Goal: Task Accomplishment & Management: Manage account settings

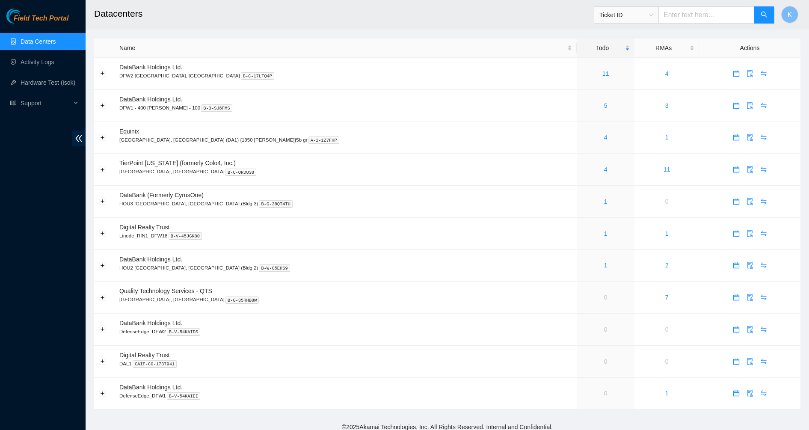
click at [32, 39] on link "Data Centers" at bounding box center [38, 41] width 35 height 7
click at [30, 18] on span "Field Tech Portal" at bounding box center [41, 19] width 55 height 8
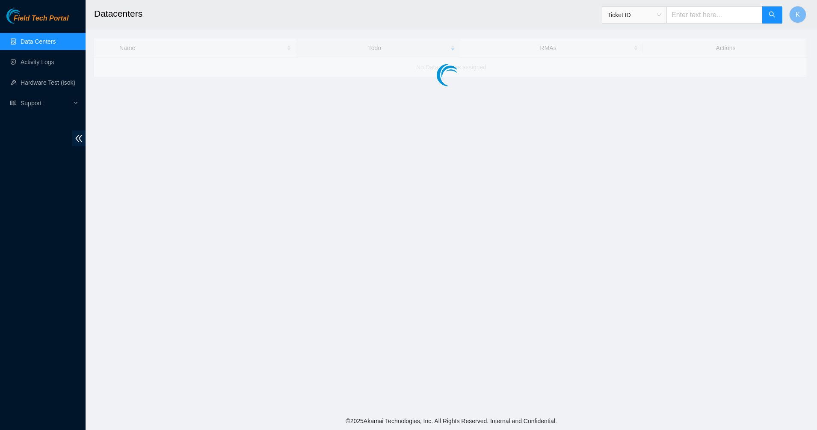
click at [703, 21] on input "text" at bounding box center [714, 14] width 96 height 17
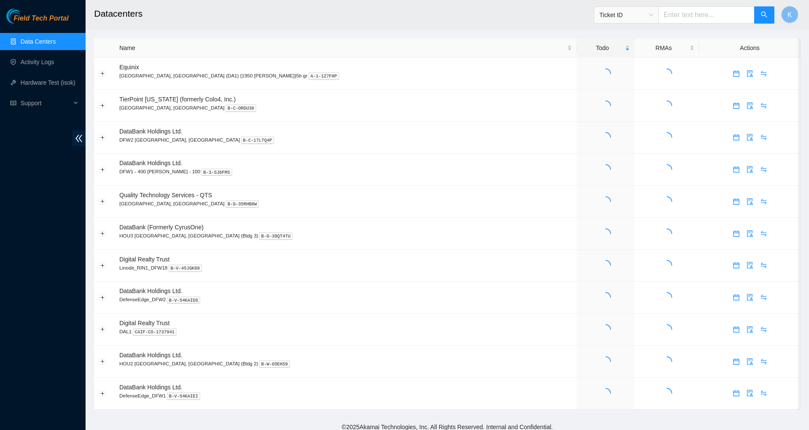
paste input "B-V-5XIHZZ3"
type input "B-V-5XIHZZ3"
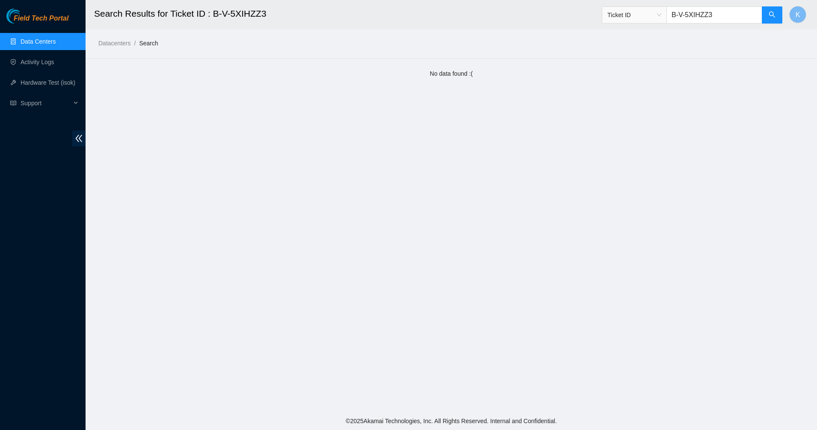
click at [720, 18] on input "B-V-5XIHZZ3" at bounding box center [714, 14] width 96 height 17
click at [35, 45] on link "Data Centers" at bounding box center [38, 41] width 35 height 7
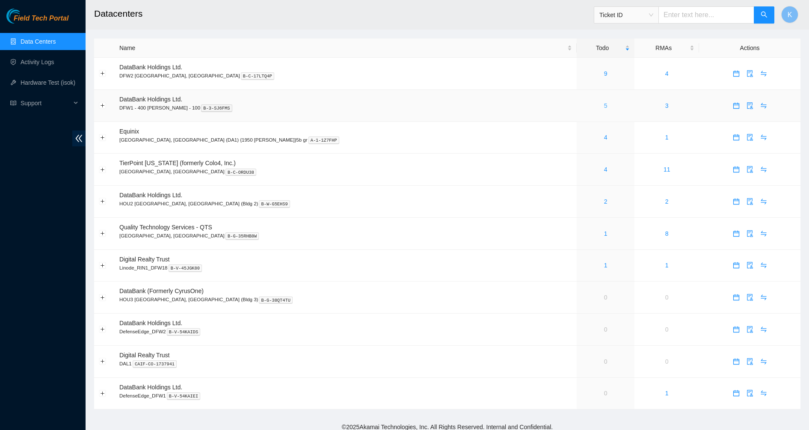
click at [604, 107] on link "5" at bounding box center [605, 105] width 3 height 7
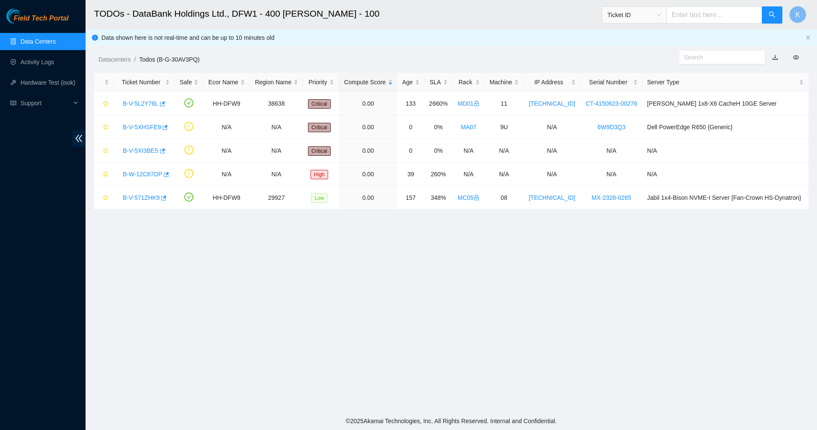
click at [738, 18] on input "text" at bounding box center [714, 14] width 96 height 17
paste input "B-V-5WALB49"
type input "B-V-5WALB49"
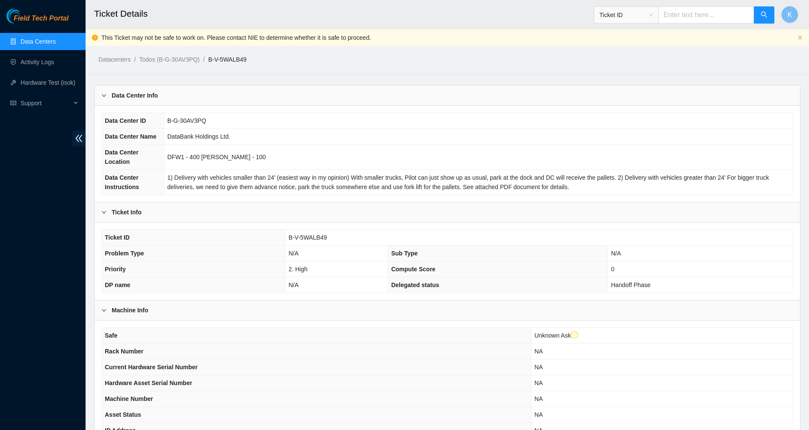
scroll to position [139, 0]
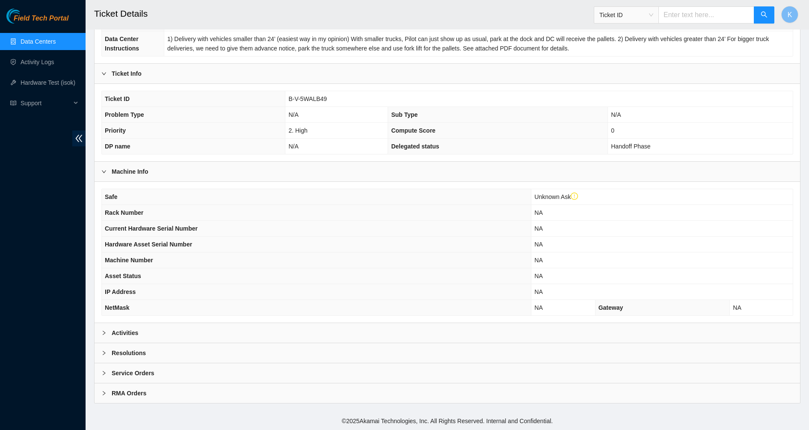
click at [117, 352] on b "Resolutions" at bounding box center [129, 352] width 34 height 9
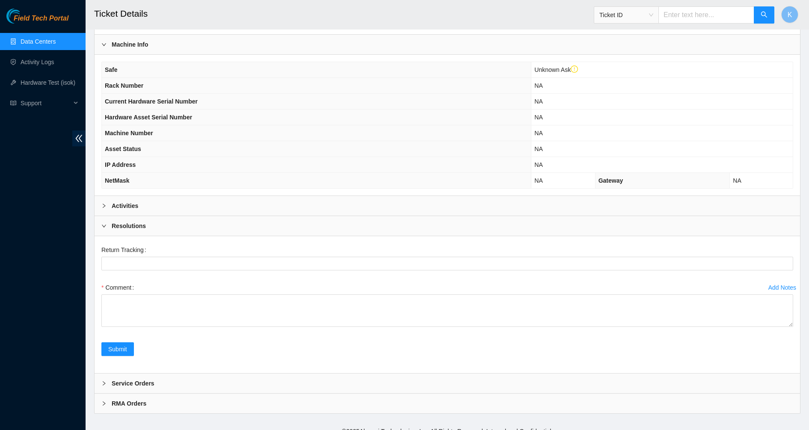
scroll to position [276, 0]
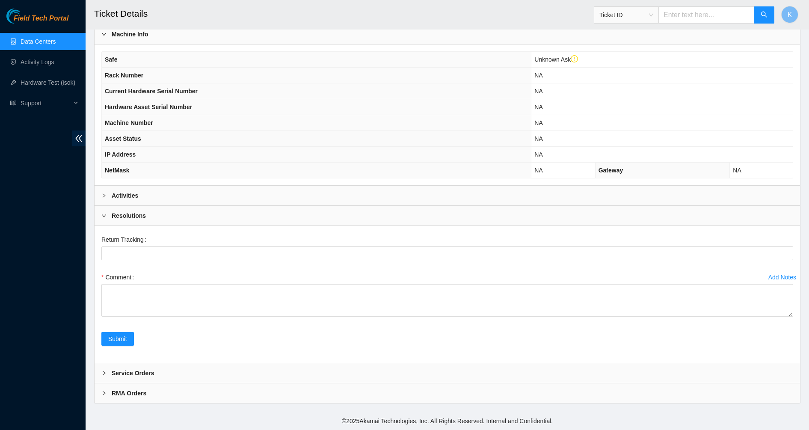
click at [124, 199] on b "Activities" at bounding box center [125, 195] width 27 height 9
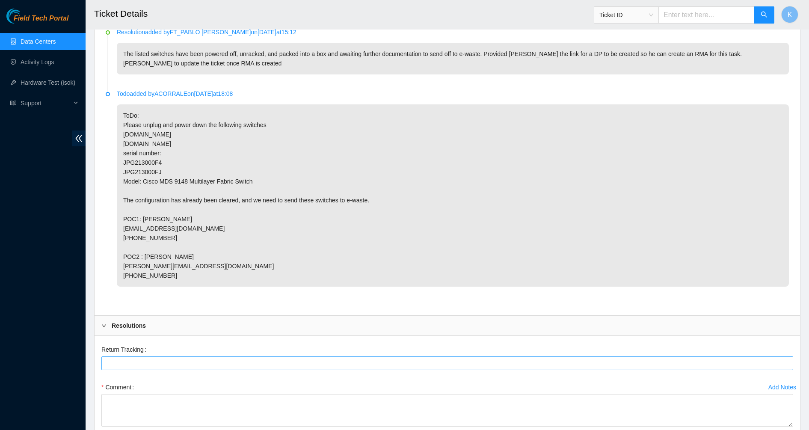
scroll to position [383, 0]
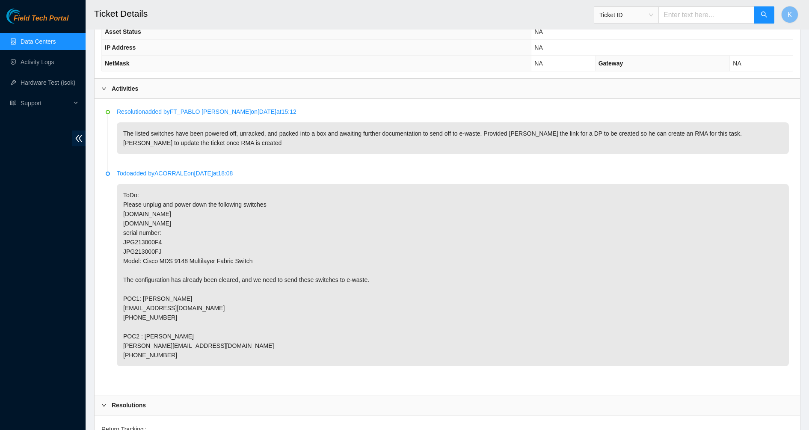
drag, startPoint x: 190, startPoint y: 139, endPoint x: 244, endPoint y: 140, distance: 54.3
click at [244, 140] on p "The listed switches have been powered off, unracked, and packed into a box and …" at bounding box center [453, 138] width 672 height 32
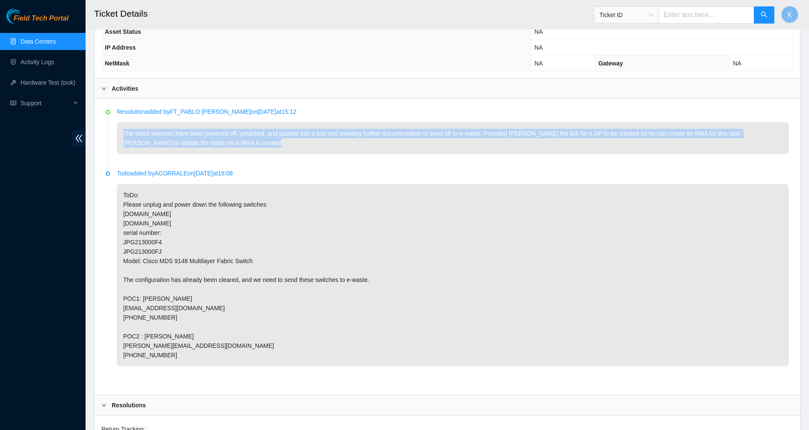
click at [244, 140] on p "The listed switches have been powered off, unracked, and packed into a box and …" at bounding box center [453, 138] width 672 height 32
click at [337, 142] on p "The listed switches have been powered off, unracked, and packed into a box and …" at bounding box center [453, 138] width 672 height 32
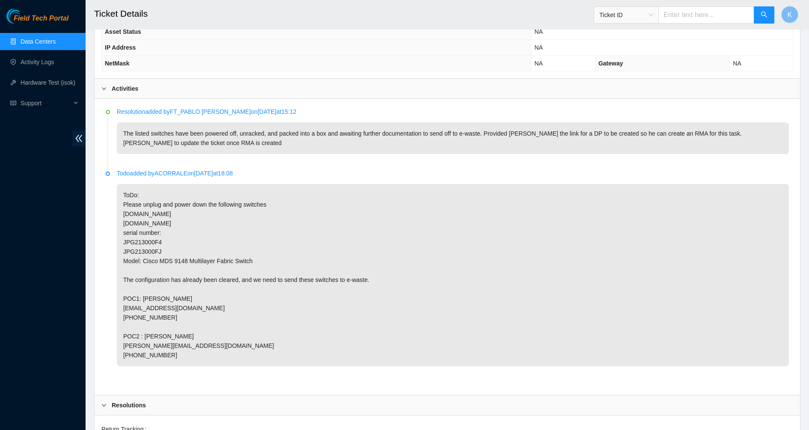
click at [337, 142] on p "The listed switches have been powered off, unracked, and packed into a box and …" at bounding box center [453, 138] width 672 height 32
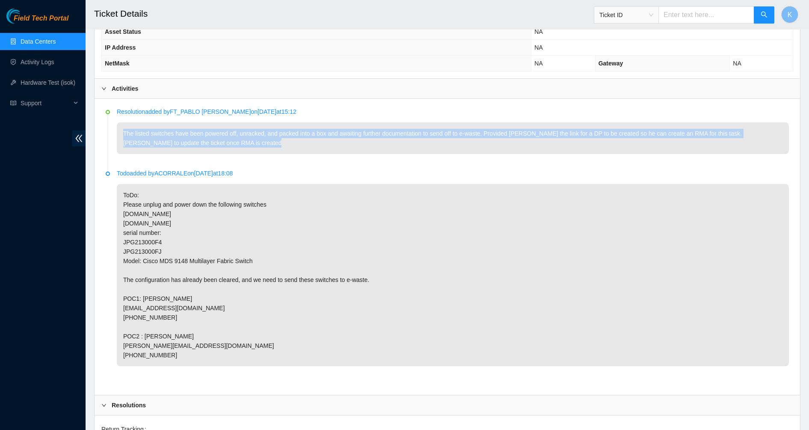
click at [337, 142] on p "The listed switches have been powered off, unracked, and packed into a box and …" at bounding box center [453, 138] width 672 height 32
click at [272, 139] on p "The listed switches have been powered off, unracked, and packed into a box and …" at bounding box center [453, 138] width 672 height 32
click at [210, 140] on p "The listed switches have been powered off, unracked, and packed into a box and …" at bounding box center [453, 138] width 672 height 32
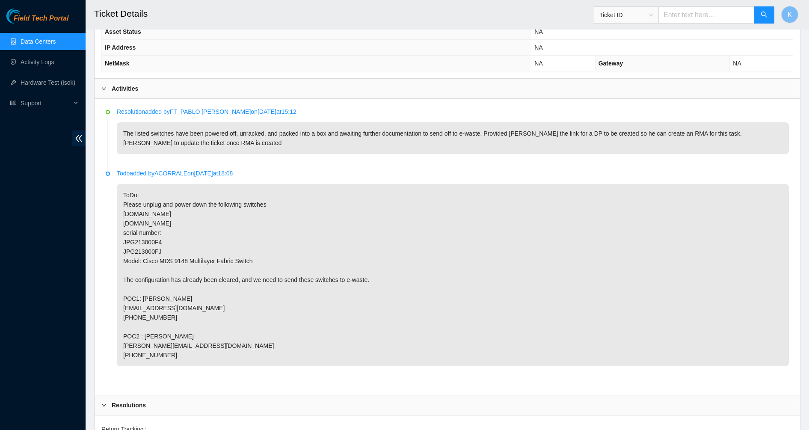
click at [210, 140] on p "The listed switches have been powered off, unracked, and packed into a box and …" at bounding box center [453, 138] width 672 height 32
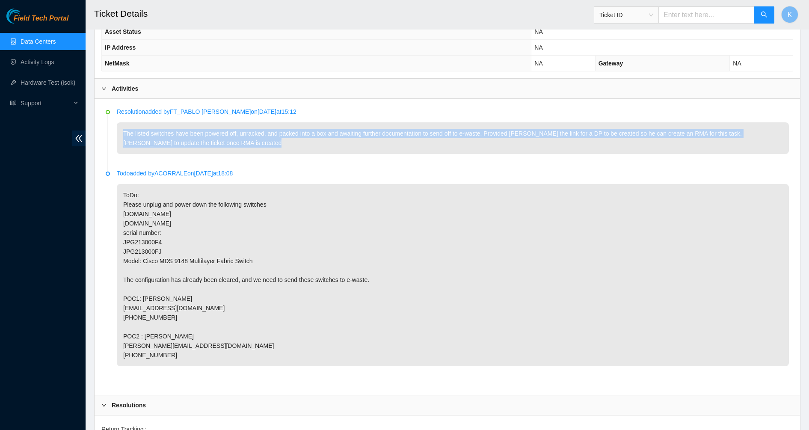
click at [210, 140] on p "The listed switches have been powered off, unracked, and packed into a box and …" at bounding box center [453, 138] width 672 height 32
click at [139, 142] on p "The listed switches have been powered off, unracked, and packed into a box and …" at bounding box center [453, 138] width 672 height 32
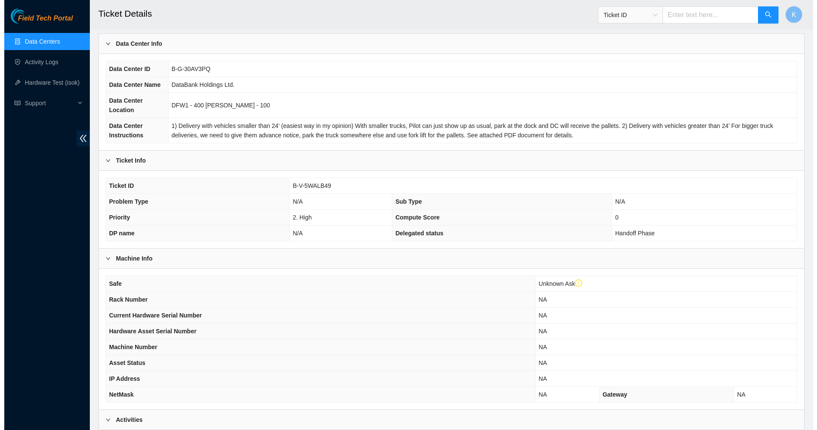
scroll to position [0, 0]
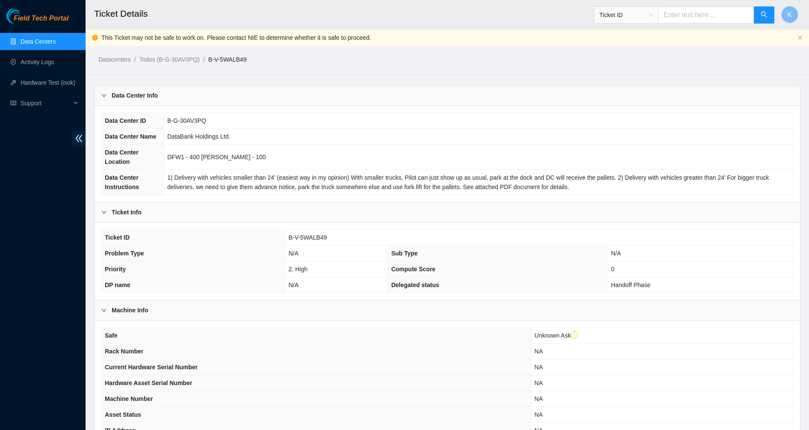
click at [689, 18] on input "text" at bounding box center [706, 14] width 96 height 17
paste input "B-V-5XIHZZ3"
type input "B-V-5XIHZZ3"
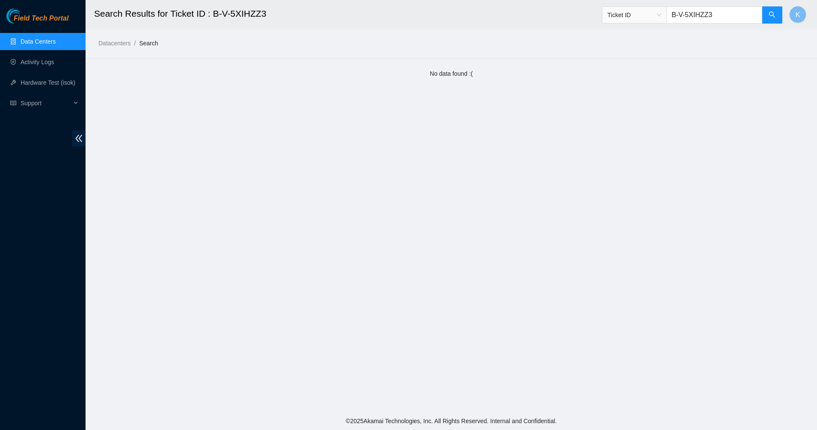
drag, startPoint x: 738, startPoint y: 14, endPoint x: 673, endPoint y: 17, distance: 65.1
click at [673, 17] on span "Ticket ID B-V-5XIHZZ3" at bounding box center [692, 14] width 181 height 17
paste input "B-V-5XIHZZ3"
type input "B-V-5XIHZZ3"
drag, startPoint x: 714, startPoint y: 16, endPoint x: 644, endPoint y: 15, distance: 69.3
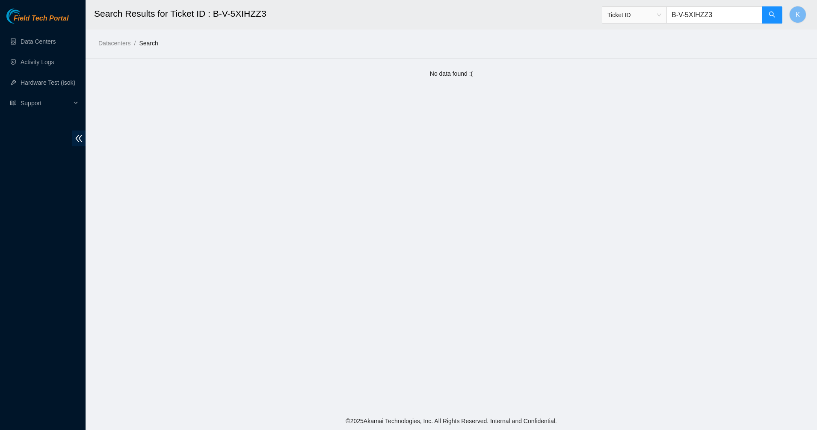
click at [644, 15] on span "Ticket ID B-V-5XIHZZ3" at bounding box center [692, 14] width 181 height 17
click at [693, 19] on input "text" at bounding box center [714, 14] width 96 height 17
paste input "B-V-5W6TC0N"
type input "B-V-5W6TC0N"
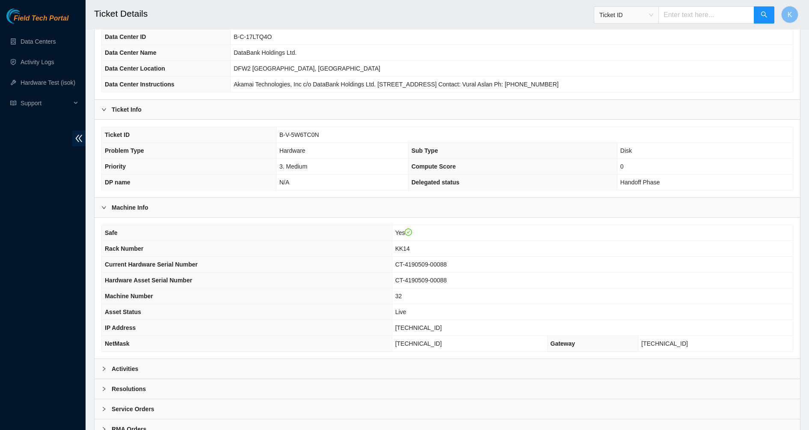
scroll to position [103, 0]
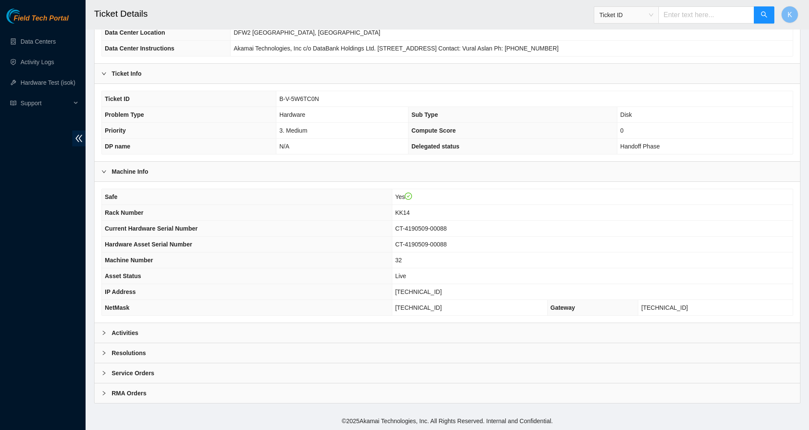
click at [123, 352] on b "Resolutions" at bounding box center [129, 352] width 34 height 9
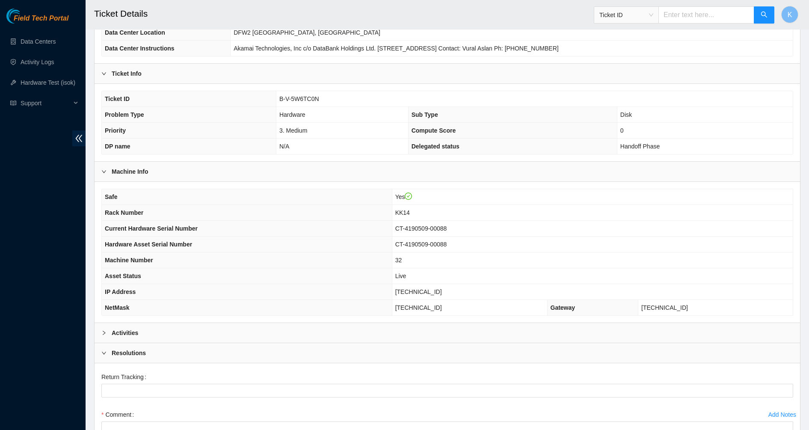
click at [132, 334] on b "Activities" at bounding box center [125, 332] width 27 height 9
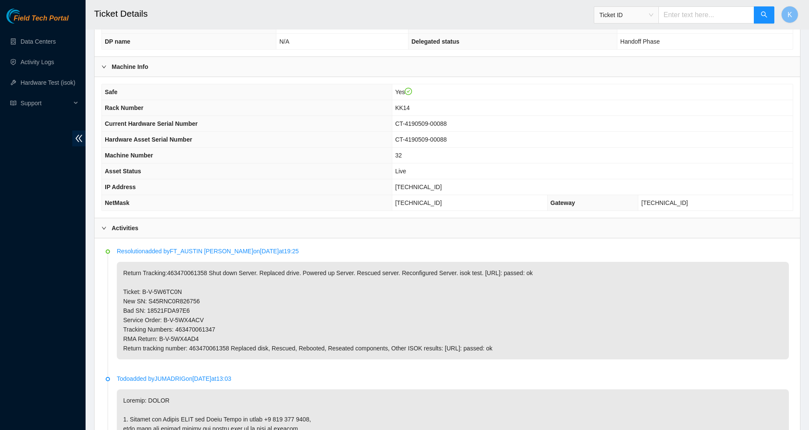
scroll to position [210, 0]
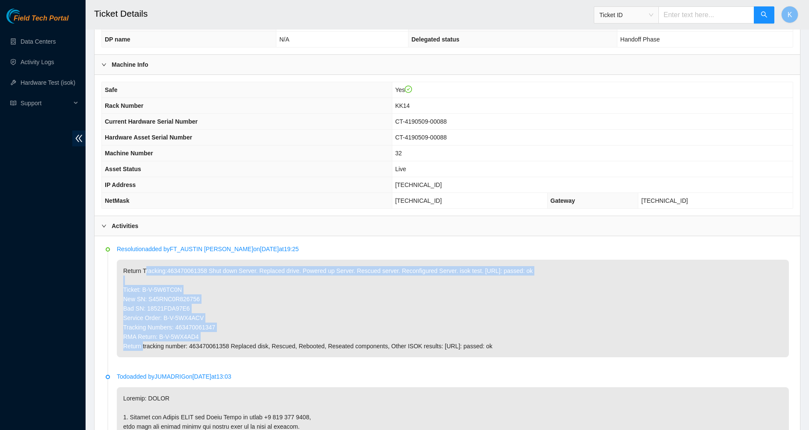
drag, startPoint x: 145, startPoint y: 275, endPoint x: 558, endPoint y: 332, distance: 417.4
click at [558, 332] on p "Return Tracking:463470061358 Shut down Server. Replaced drive. Powered up Serve…" at bounding box center [453, 308] width 672 height 97
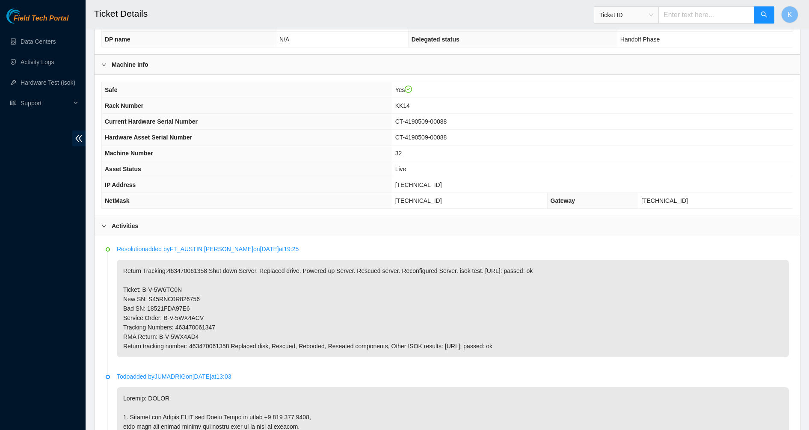
click at [534, 345] on p "Return Tracking:463470061358 Shut down Server. Replaced drive. Powered up Serve…" at bounding box center [453, 308] width 672 height 97
drag, startPoint x: 367, startPoint y: 346, endPoint x: 347, endPoint y: 346, distance: 20.5
click at [354, 346] on p "Return Tracking:463470061358 Shut down Server. Replaced drive. Powered up Serve…" at bounding box center [453, 308] width 672 height 97
click at [346, 346] on p "Return Tracking:463470061358 Shut down Server. Replaced drive. Powered up Serve…" at bounding box center [453, 308] width 672 height 97
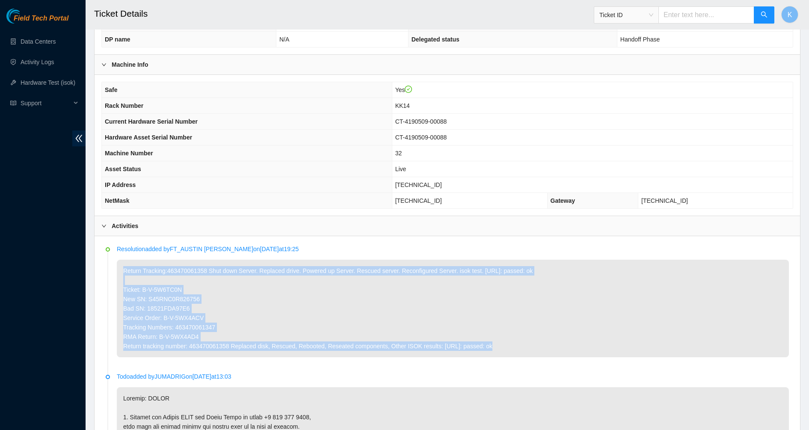
drag, startPoint x: 346, startPoint y: 346, endPoint x: 127, endPoint y: 270, distance: 231.8
click at [126, 272] on p "Return Tracking:463470061358 Shut down Server. Replaced drive. Powered up Serve…" at bounding box center [453, 308] width 672 height 97
click at [127, 270] on p "Return Tracking:463470061358 Shut down Server. Replaced drive. Powered up Serve…" at bounding box center [453, 308] width 672 height 97
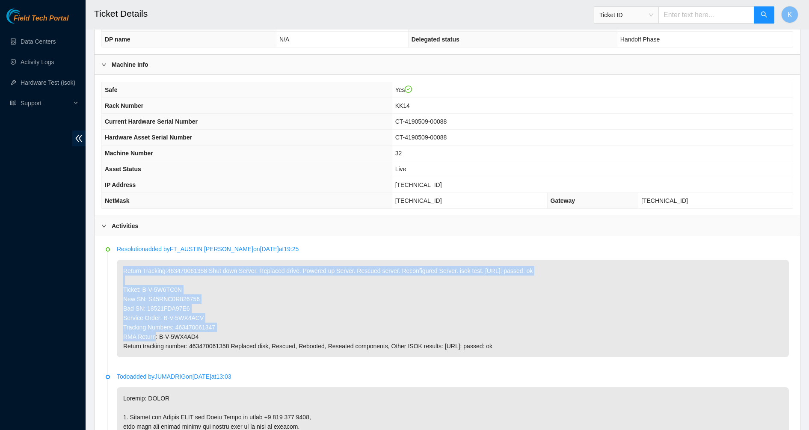
drag, startPoint x: 127, startPoint y: 270, endPoint x: 285, endPoint y: 328, distance: 168.3
click at [285, 328] on p "Return Tracking:463470061358 Shut down Server. Replaced drive. Powered up Serve…" at bounding box center [453, 308] width 672 height 97
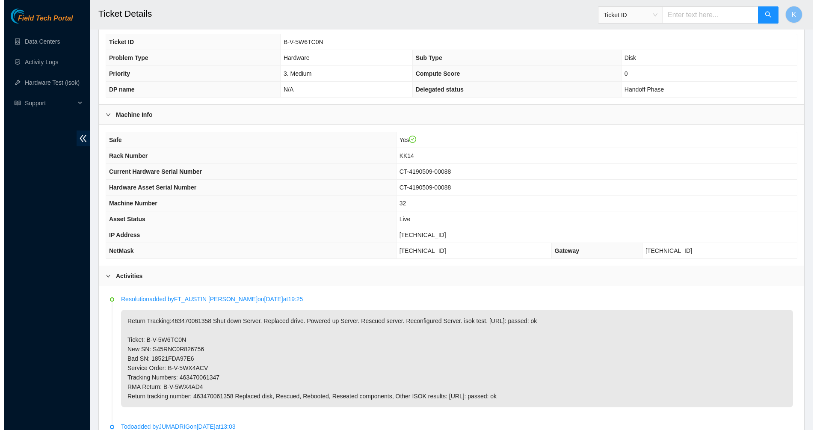
scroll to position [0, 0]
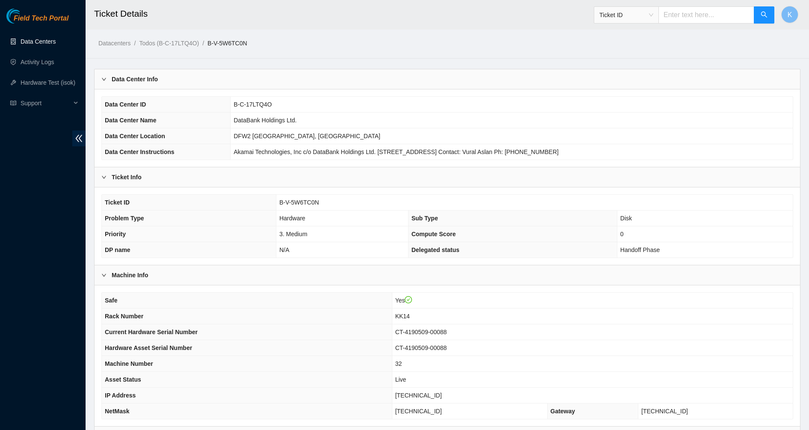
click at [30, 43] on link "Data Centers" at bounding box center [38, 41] width 35 height 7
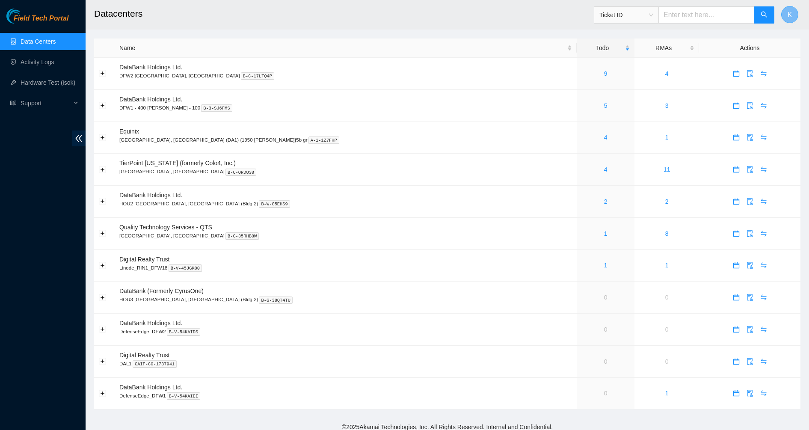
click at [794, 11] on button "K" at bounding box center [789, 14] width 17 height 17
click at [723, 58] on link "Profile" at bounding box center [719, 55] width 17 height 7
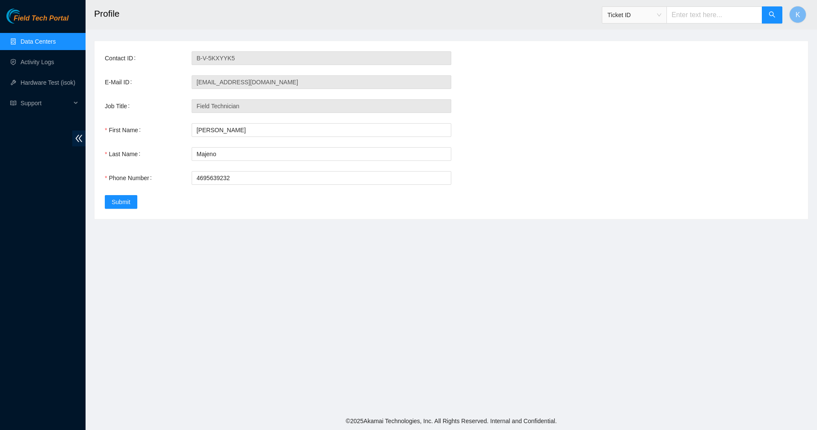
click at [573, 110] on div "Job Title Field Technician" at bounding box center [451, 106] width 693 height 14
click at [228, 135] on input "Kenneth" at bounding box center [322, 130] width 260 height 14
type input "Ken"
click at [128, 159] on label "Last Name" at bounding box center [124, 154] width 39 height 14
click at [192, 159] on input "Majeno" at bounding box center [322, 154] width 260 height 14
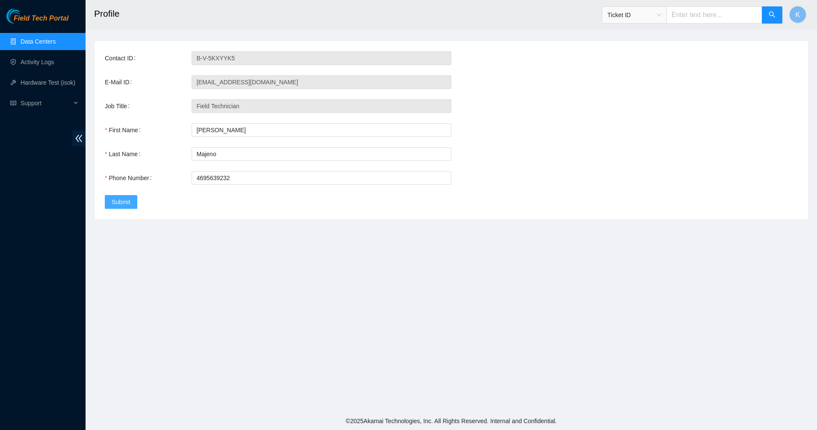
click at [124, 203] on span "Submit" at bounding box center [121, 201] width 19 height 9
click at [257, 183] on input "4695639232" at bounding box center [322, 178] width 260 height 14
click at [117, 198] on span "Submit" at bounding box center [121, 201] width 19 height 9
click at [206, 179] on input "4695639232" at bounding box center [322, 178] width 260 height 14
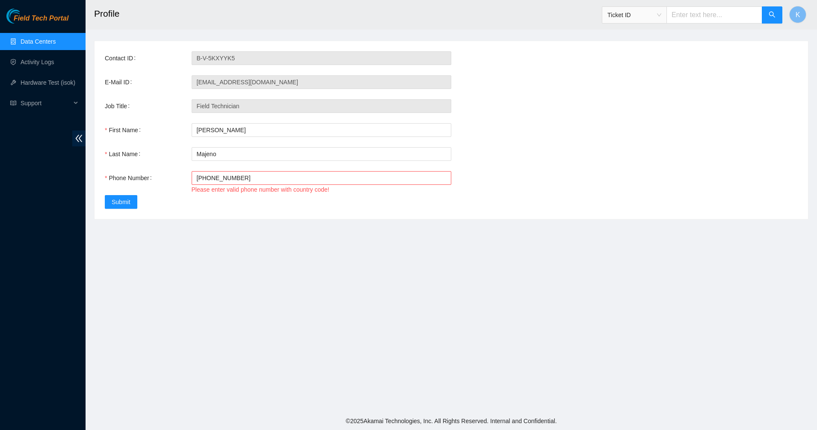
click at [188, 189] on div "Phone Number" at bounding box center [148, 183] width 87 height 24
click at [208, 221] on main "Profile Ticket ID K Contact ID B-V-5KXYYK5 E-Mail ID kmajeno85@gmail.com Job Ti…" at bounding box center [451, 206] width 731 height 412
click at [195, 180] on input "(469) 563-9232" at bounding box center [322, 178] width 260 height 14
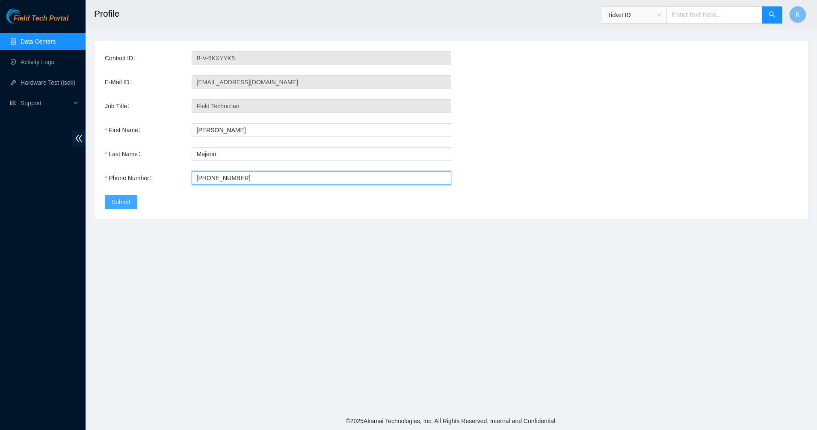
type input "+1(469) 563-9232"
click at [129, 202] on span "Submit" at bounding box center [121, 201] width 19 height 9
click at [23, 42] on link "Data Centers" at bounding box center [38, 41] width 35 height 7
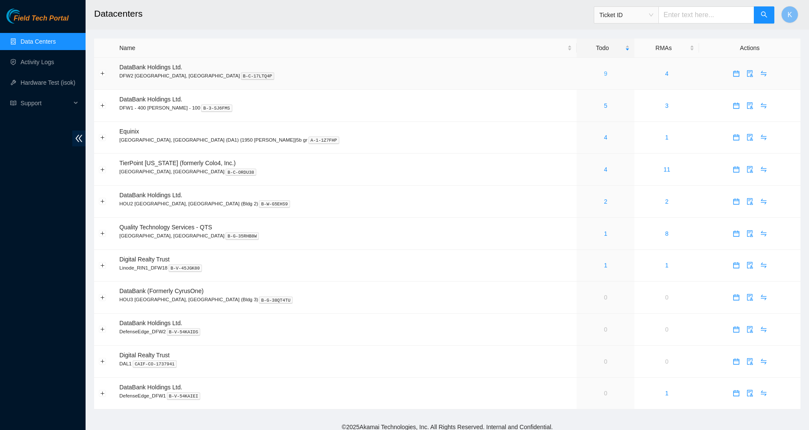
click at [604, 72] on link "9" at bounding box center [605, 73] width 3 height 7
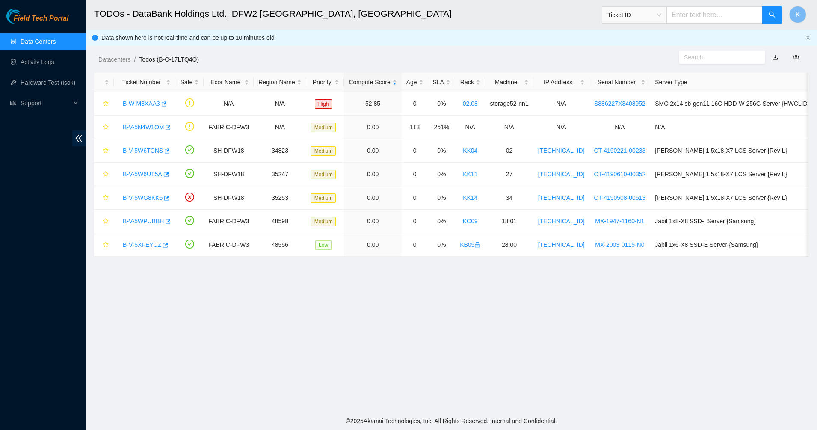
click at [53, 199] on div "Field Tech Portal Data Centers Activity Logs Hardware Test (isok) Support" at bounding box center [43, 219] width 86 height 421
click at [688, 18] on input "text" at bounding box center [714, 14] width 96 height 17
paste input "B-V-5XIHZZ3"
type input "B-V-5XIHZZ3"
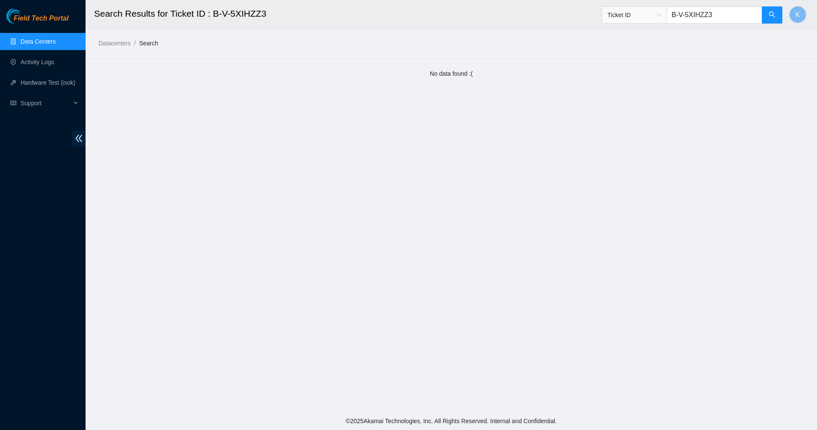
click at [12, 15] on img at bounding box center [24, 16] width 37 height 15
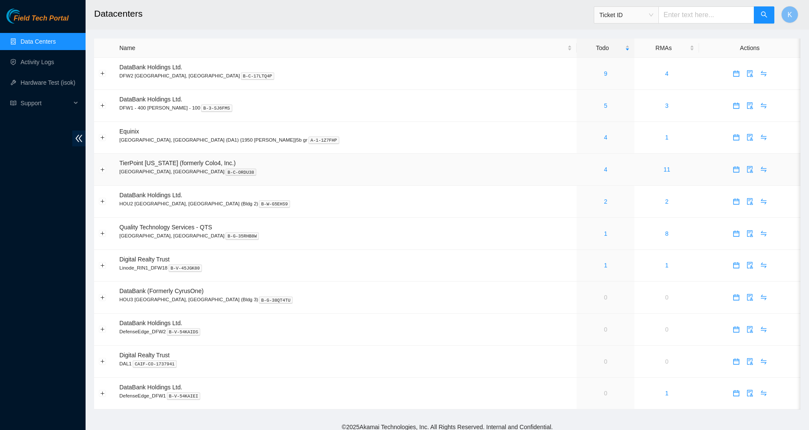
click at [581, 168] on div "4" at bounding box center [605, 169] width 48 height 9
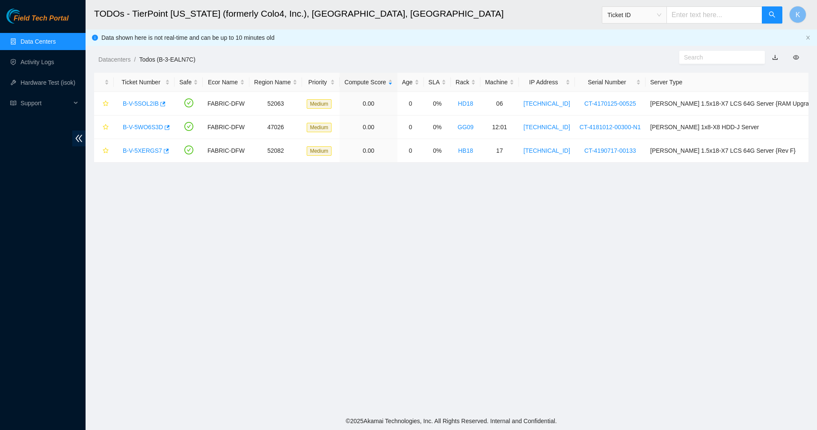
click at [32, 38] on link "Data Centers" at bounding box center [38, 41] width 35 height 7
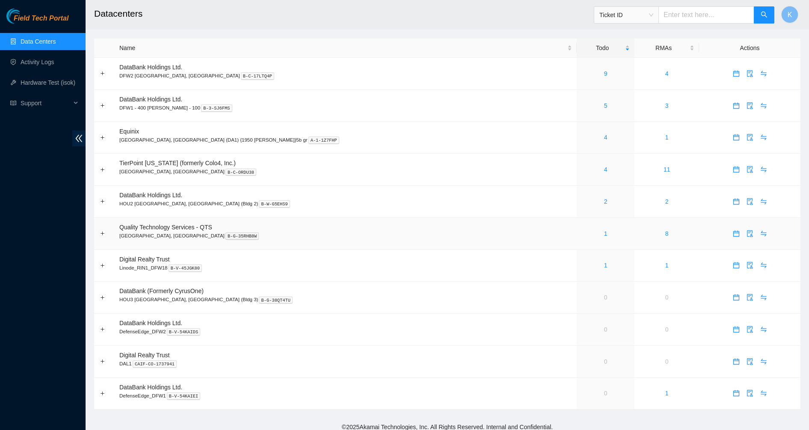
click at [581, 233] on div "1" at bounding box center [605, 233] width 48 height 9
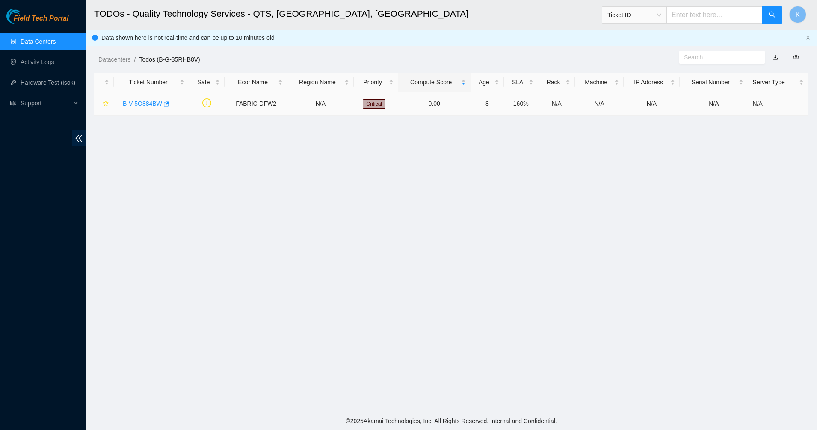
click at [154, 101] on link "B-V-5O884BW" at bounding box center [142, 103] width 39 height 7
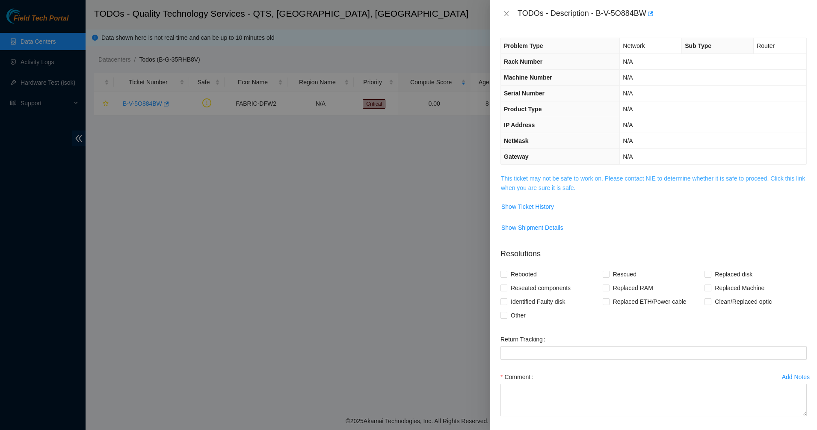
click at [534, 184] on link "This ticket may not be safe to work on. Please contact NIE to determine whether…" at bounding box center [653, 183] width 304 height 16
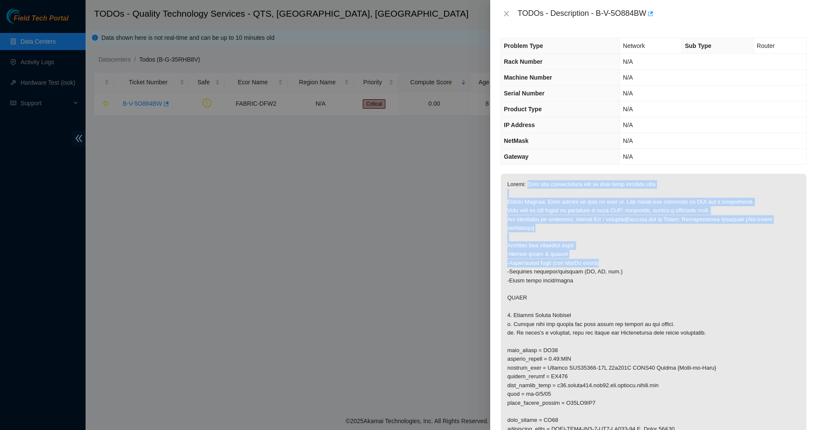
drag, startPoint x: 541, startPoint y: 194, endPoint x: 654, endPoint y: 260, distance: 130.5
click at [654, 260] on p at bounding box center [653, 346] width 305 height 345
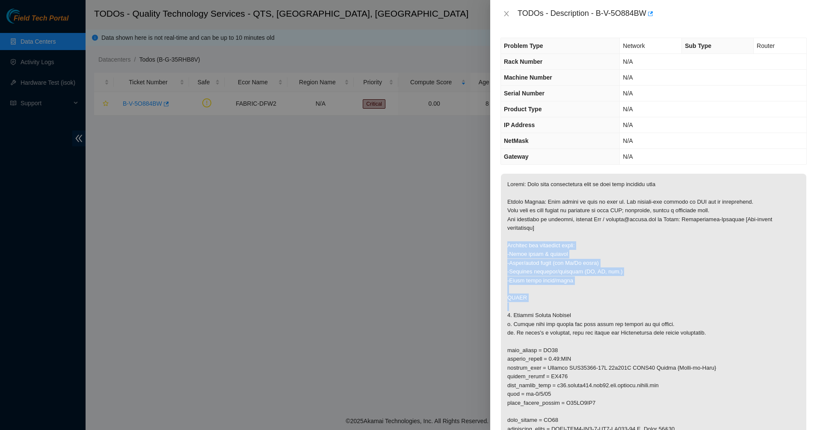
drag, startPoint x: 514, startPoint y: 240, endPoint x: 598, endPoint y: 313, distance: 110.9
click at [598, 313] on p at bounding box center [653, 346] width 305 height 345
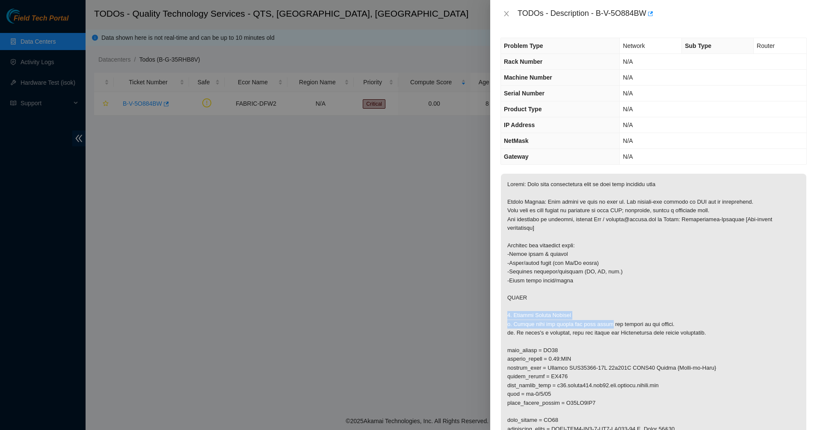
drag, startPoint x: 576, startPoint y: 305, endPoint x: 602, endPoint y: 327, distance: 34.1
click at [602, 327] on p at bounding box center [653, 346] width 305 height 345
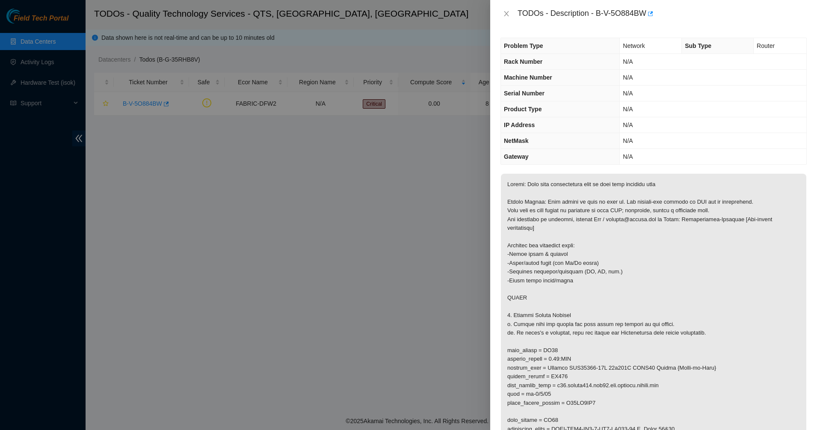
click at [577, 312] on p at bounding box center [653, 346] width 305 height 345
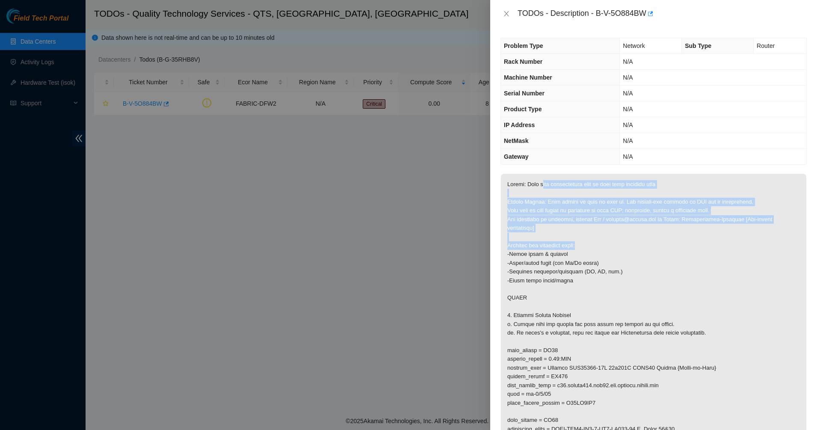
drag, startPoint x: 549, startPoint y: 185, endPoint x: 677, endPoint y: 244, distance: 141.4
click at [677, 244] on p at bounding box center [653, 346] width 305 height 345
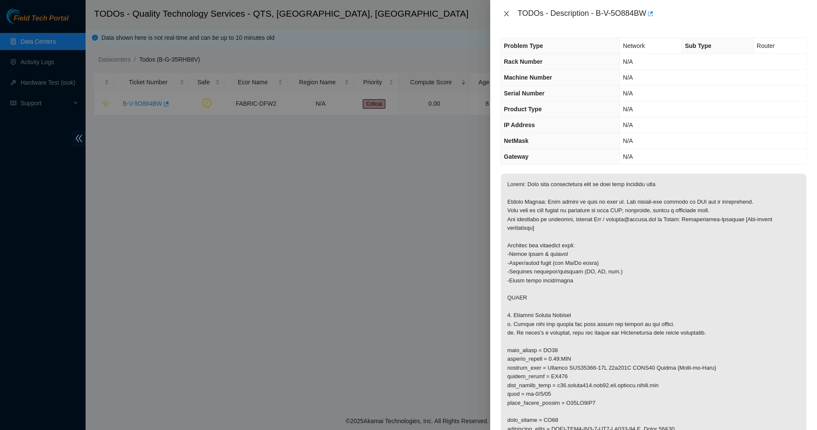
click at [506, 16] on icon "close" at bounding box center [506, 13] width 7 height 7
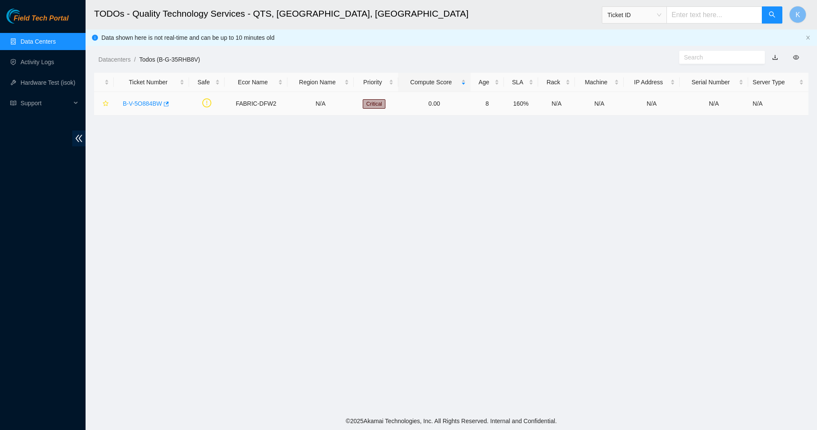
click at [135, 102] on link "B-V-5O884BW" at bounding box center [142, 103] width 39 height 7
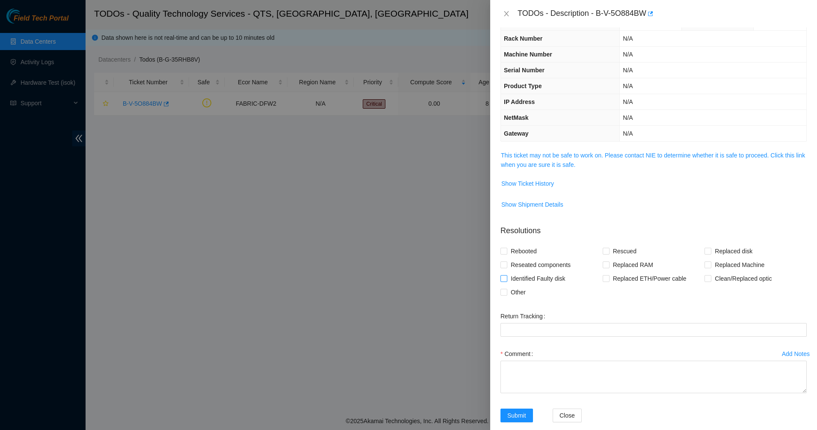
scroll to position [36, 0]
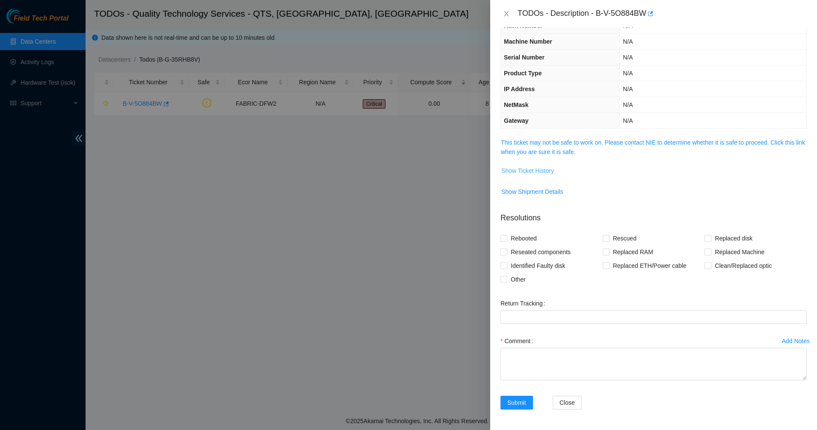
click at [530, 171] on span "Show Ticket History" at bounding box center [527, 170] width 53 height 9
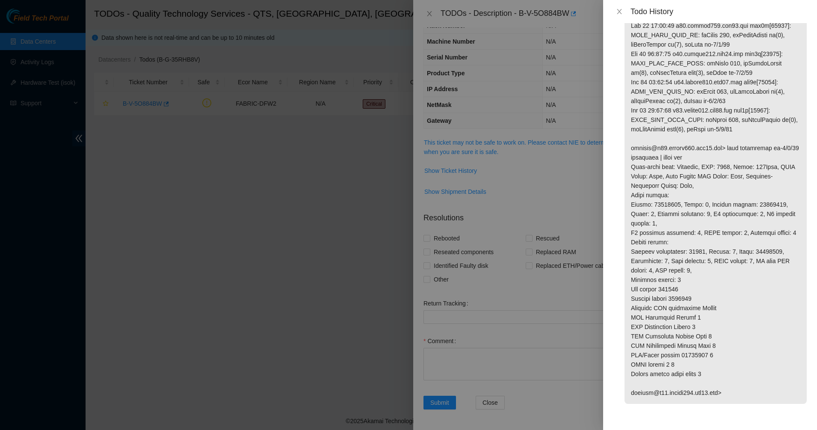
scroll to position [1351, 0]
click at [616, 9] on icon "close" at bounding box center [619, 11] width 7 height 7
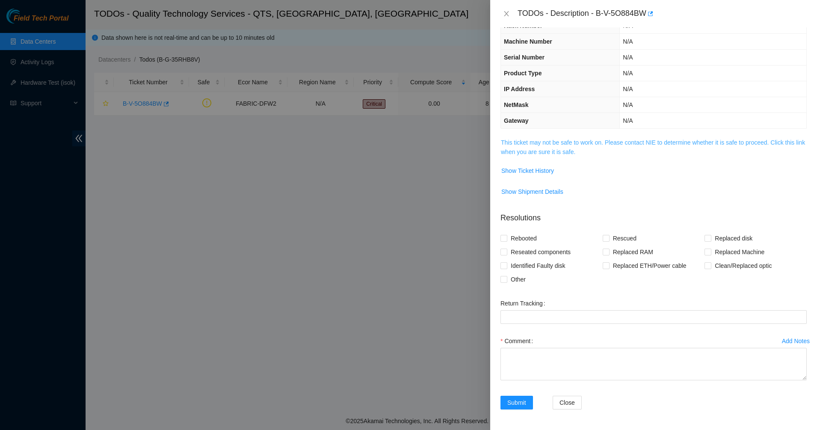
click at [540, 139] on link "This ticket may not be safe to work on. Please contact NIE to determine whether…" at bounding box center [653, 147] width 304 height 16
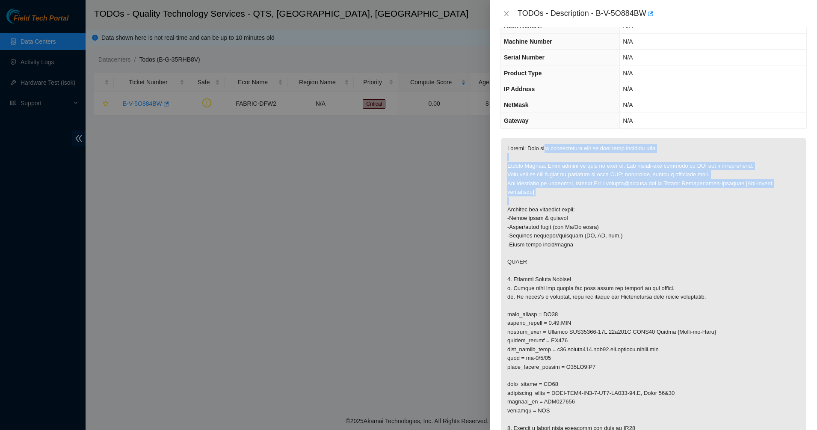
drag, startPoint x: 544, startPoint y: 144, endPoint x: 655, endPoint y: 209, distance: 128.6
click at [655, 209] on p at bounding box center [653, 310] width 305 height 345
click at [655, 210] on p at bounding box center [653, 310] width 305 height 345
drag, startPoint x: 564, startPoint y: 160, endPoint x: 549, endPoint y: 155, distance: 15.8
click at [552, 156] on p at bounding box center [653, 310] width 305 height 345
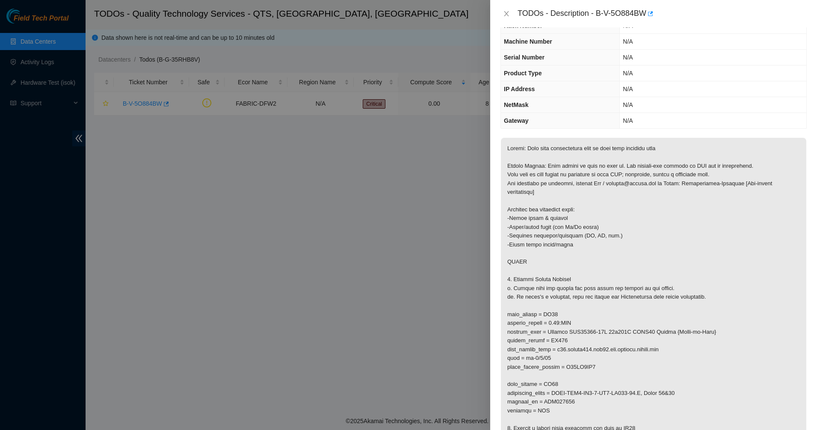
click at [549, 155] on p at bounding box center [653, 310] width 305 height 345
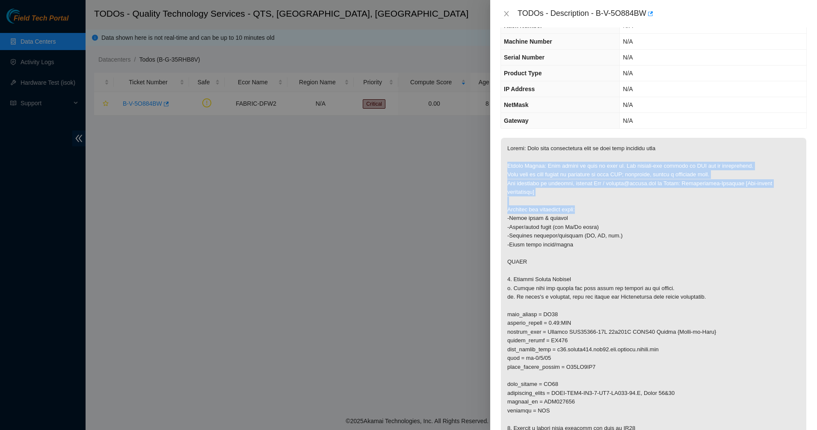
drag, startPoint x: 549, startPoint y: 155, endPoint x: 646, endPoint y: 208, distance: 110.2
click at [646, 208] on p at bounding box center [653, 310] width 305 height 345
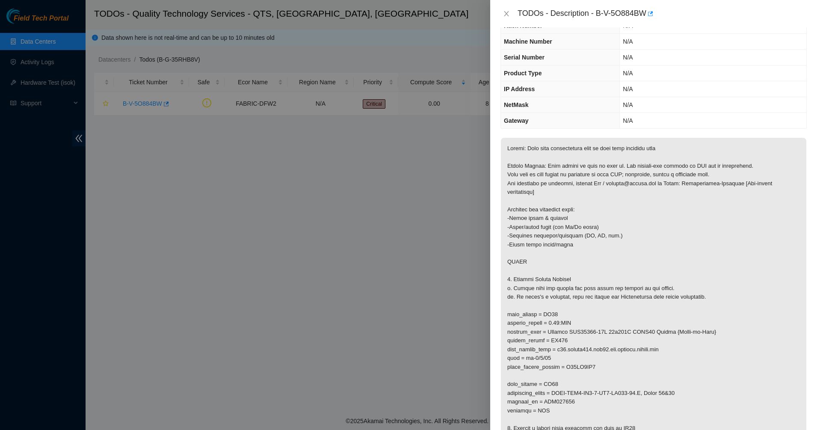
drag, startPoint x: 552, startPoint y: 196, endPoint x: 605, endPoint y: 251, distance: 76.2
click at [605, 251] on p at bounding box center [653, 310] width 305 height 345
drag, startPoint x: 569, startPoint y: 235, endPoint x: 519, endPoint y: 209, distance: 56.0
click at [519, 209] on p at bounding box center [653, 310] width 305 height 345
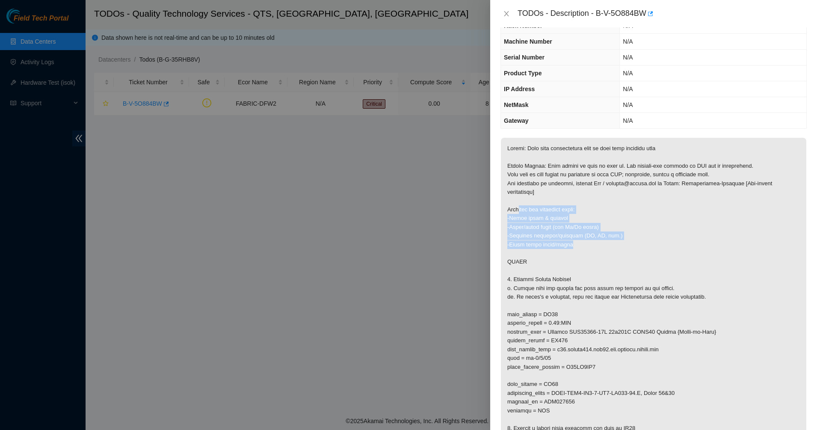
click at [519, 209] on p at bounding box center [653, 310] width 305 height 345
drag, startPoint x: 518, startPoint y: 204, endPoint x: 579, endPoint y: 251, distance: 77.4
click at [579, 251] on p at bounding box center [653, 310] width 305 height 345
drag, startPoint x: 543, startPoint y: 214, endPoint x: 539, endPoint y: 210, distance: 6.0
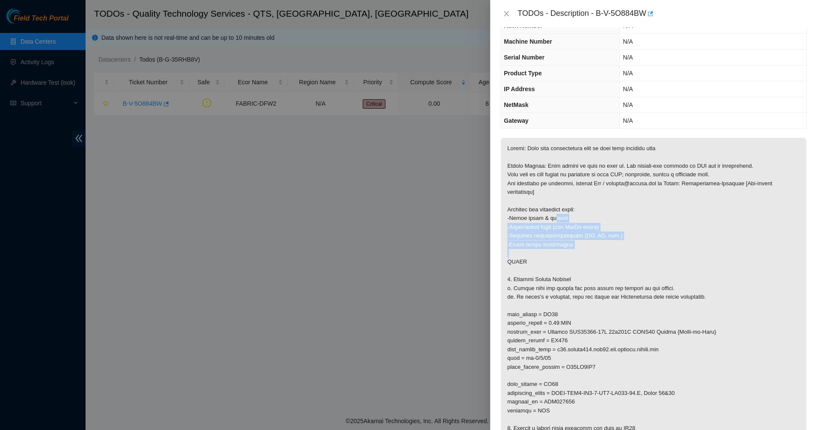
click at [542, 213] on p at bounding box center [653, 310] width 305 height 345
click at [539, 210] on p at bounding box center [653, 310] width 305 height 345
drag, startPoint x: 537, startPoint y: 206, endPoint x: 565, endPoint y: 230, distance: 37.3
click at [565, 230] on p at bounding box center [653, 310] width 305 height 345
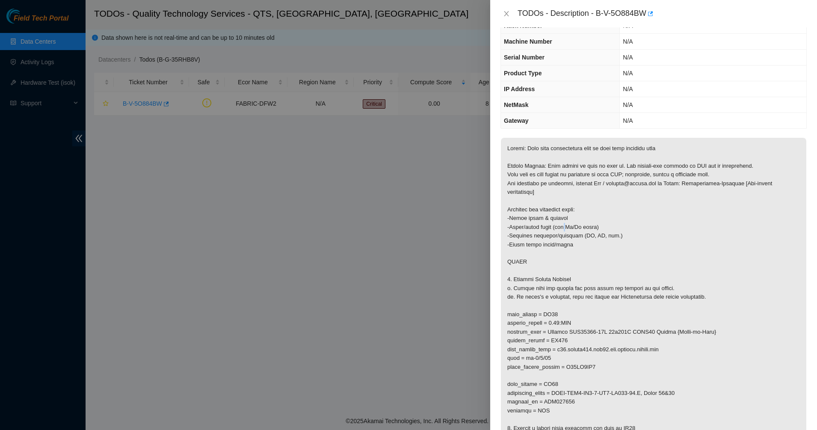
click at [565, 230] on p at bounding box center [653, 310] width 305 height 345
click at [518, 223] on p at bounding box center [653, 310] width 305 height 345
drag, startPoint x: 518, startPoint y: 223, endPoint x: 558, endPoint y: 236, distance: 42.7
click at [558, 236] on p at bounding box center [653, 310] width 305 height 345
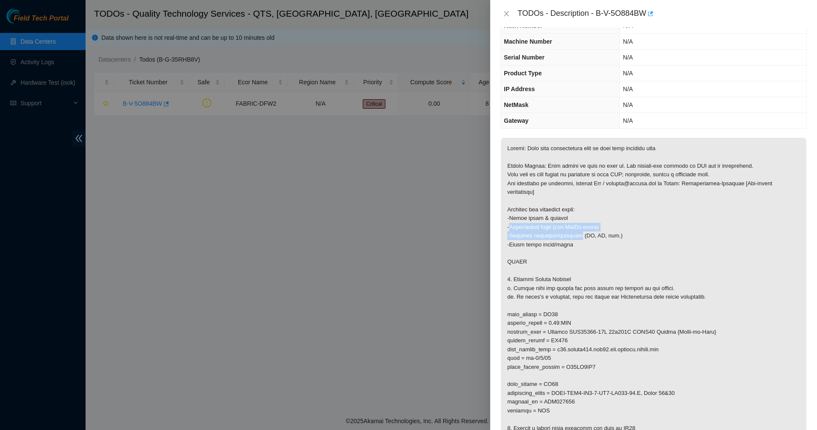
click at [558, 236] on p at bounding box center [653, 310] width 305 height 345
click at [547, 236] on p at bounding box center [653, 310] width 305 height 345
click at [534, 238] on p at bounding box center [653, 310] width 305 height 345
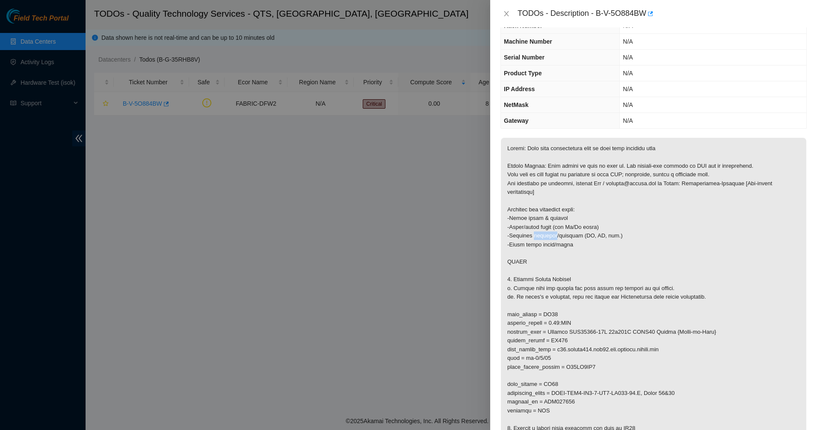
click at [534, 238] on p at bounding box center [653, 310] width 305 height 345
click at [551, 237] on p at bounding box center [653, 310] width 305 height 345
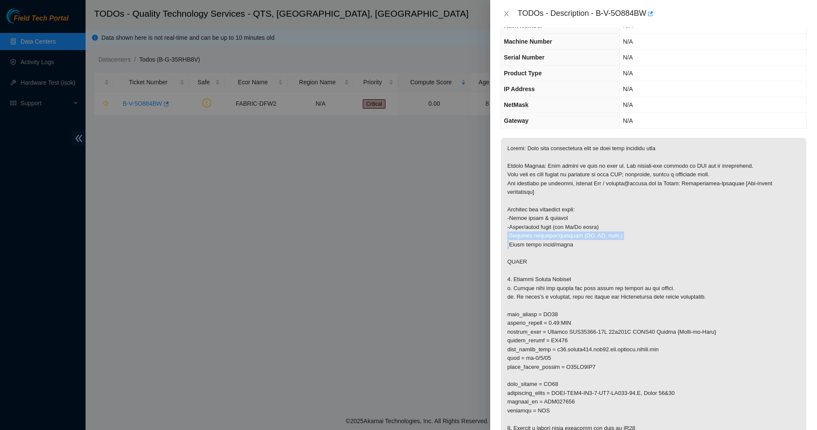
click at [563, 236] on p at bounding box center [653, 310] width 305 height 345
click at [567, 236] on p at bounding box center [653, 310] width 305 height 345
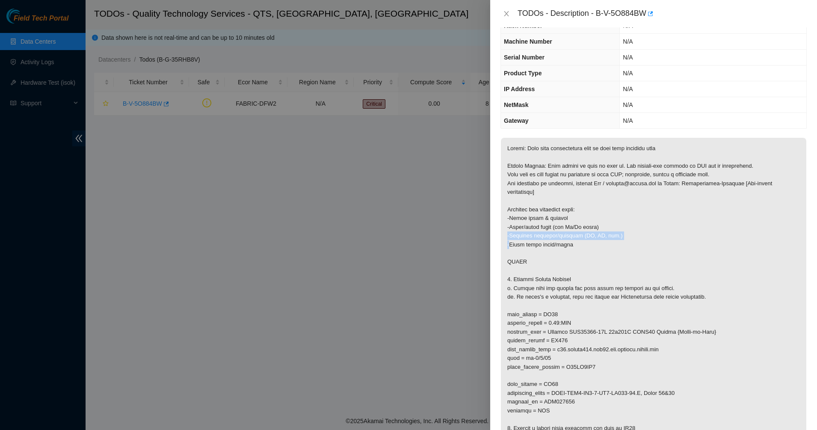
click at [567, 236] on p at bounding box center [653, 310] width 305 height 345
click at [589, 235] on p at bounding box center [653, 310] width 305 height 345
drag, startPoint x: 585, startPoint y: 236, endPoint x: 584, endPoint y: 248, distance: 11.1
click at [584, 248] on p at bounding box center [653, 310] width 305 height 345
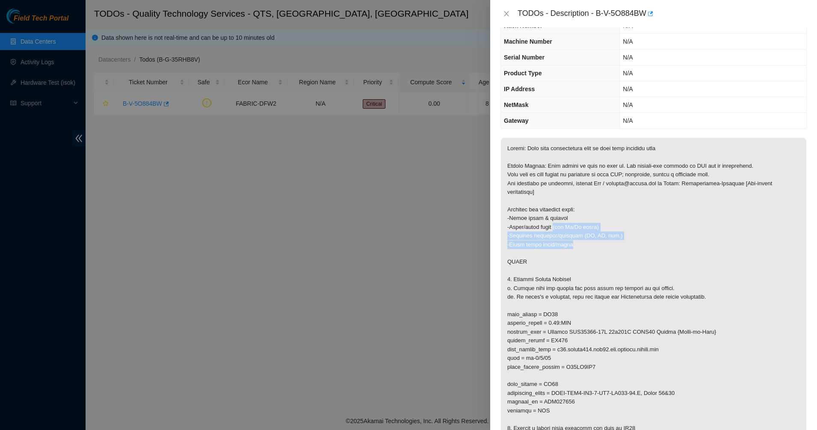
drag, startPoint x: 584, startPoint y: 248, endPoint x: 555, endPoint y: 230, distance: 33.8
click at [555, 230] on p at bounding box center [653, 310] width 305 height 345
click at [555, 229] on p at bounding box center [653, 310] width 305 height 345
drag, startPoint x: 555, startPoint y: 229, endPoint x: 581, endPoint y: 249, distance: 32.0
click at [581, 249] on p at bounding box center [653, 310] width 305 height 345
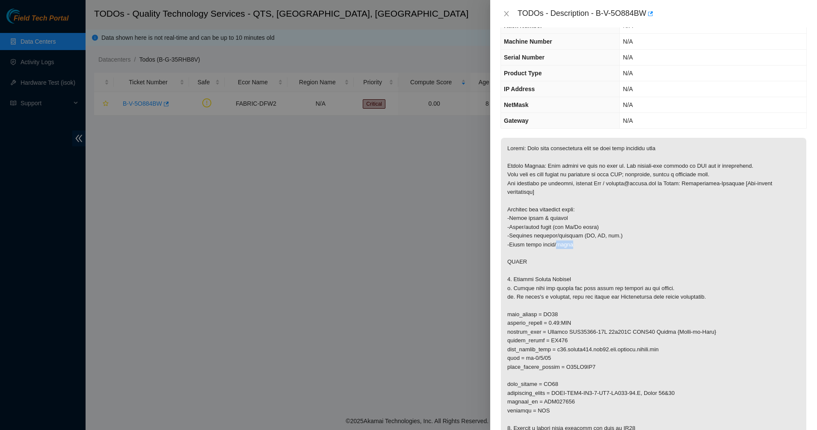
click at [581, 249] on p at bounding box center [653, 310] width 305 height 345
drag, startPoint x: 581, startPoint y: 249, endPoint x: 541, endPoint y: 222, distance: 47.4
click at [543, 224] on p at bounding box center [653, 310] width 305 height 345
click at [541, 222] on p at bounding box center [653, 310] width 305 height 345
drag, startPoint x: 541, startPoint y: 222, endPoint x: 585, endPoint y: 254, distance: 54.2
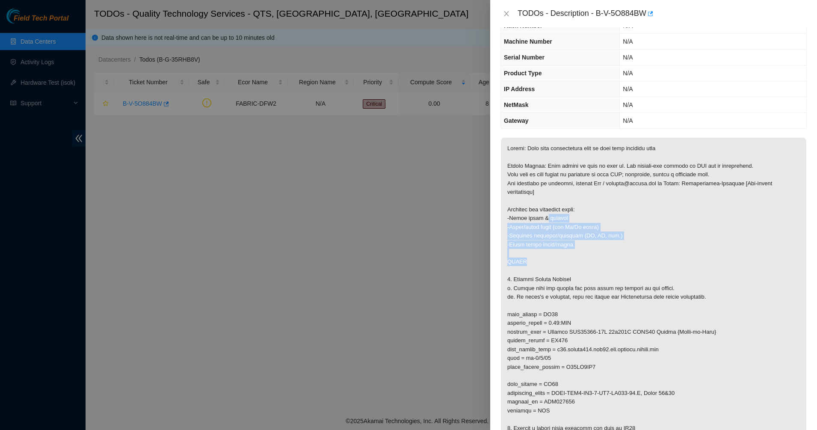
click at [585, 254] on p at bounding box center [653, 310] width 305 height 345
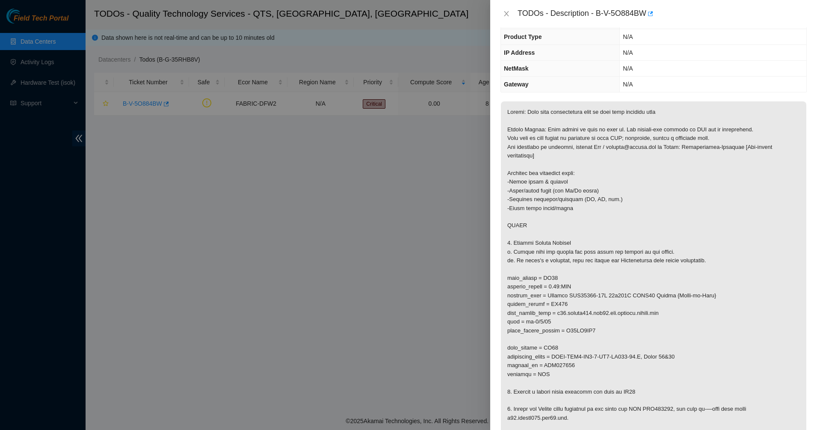
scroll to position [143, 0]
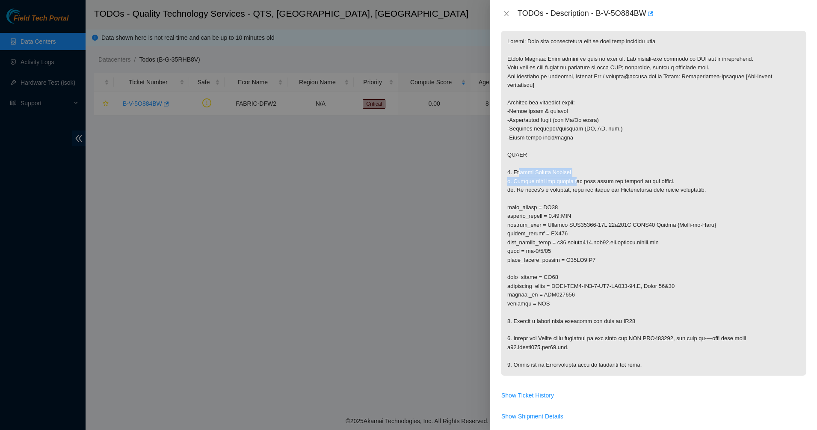
drag, startPoint x: 521, startPoint y: 172, endPoint x: 567, endPoint y: 184, distance: 48.1
click at [567, 184] on p at bounding box center [653, 203] width 305 height 345
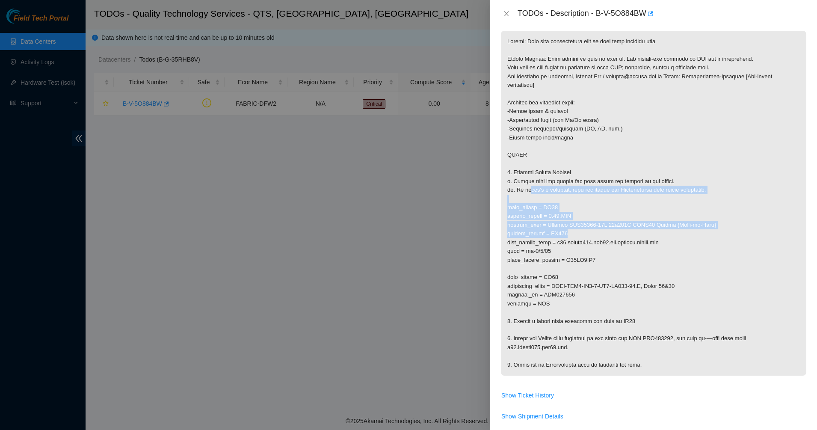
drag, startPoint x: 523, startPoint y: 190, endPoint x: 726, endPoint y: 234, distance: 207.5
click at [726, 234] on p at bounding box center [653, 203] width 305 height 345
click at [654, 237] on p at bounding box center [653, 203] width 305 height 345
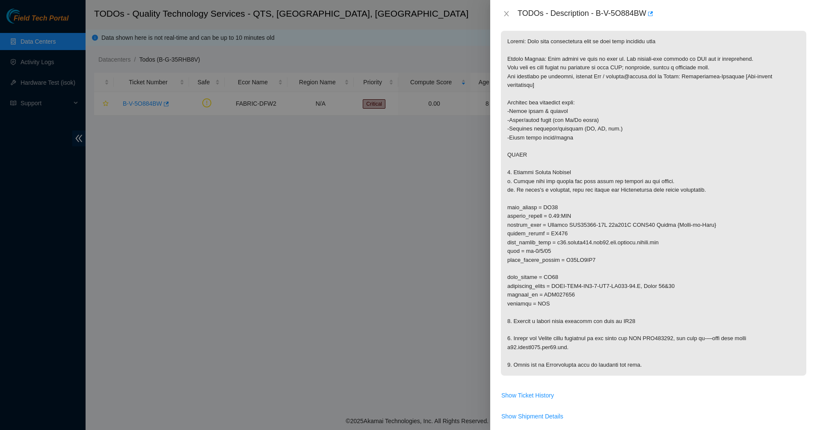
drag, startPoint x: 544, startPoint y: 305, endPoint x: 691, endPoint y: 374, distance: 162.4
click at [691, 374] on p at bounding box center [653, 203] width 305 height 345
click at [665, 367] on p at bounding box center [653, 203] width 305 height 345
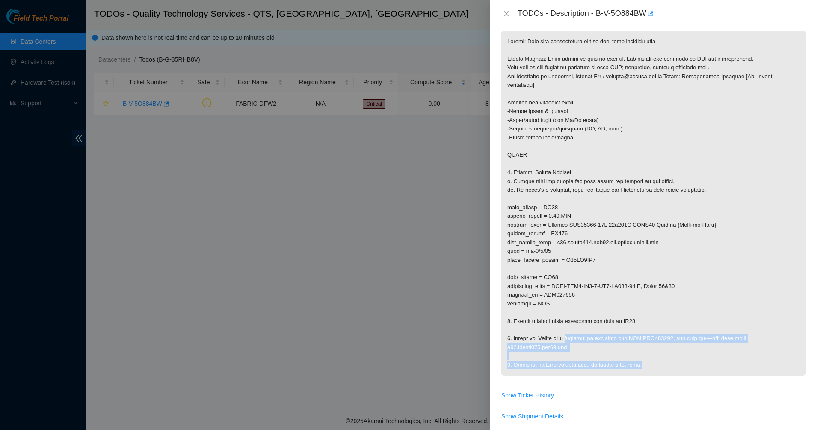
drag, startPoint x: 665, startPoint y: 367, endPoint x: 588, endPoint y: 336, distance: 83.5
click at [588, 336] on p at bounding box center [653, 203] width 305 height 345
click at [586, 335] on p at bounding box center [653, 203] width 305 height 345
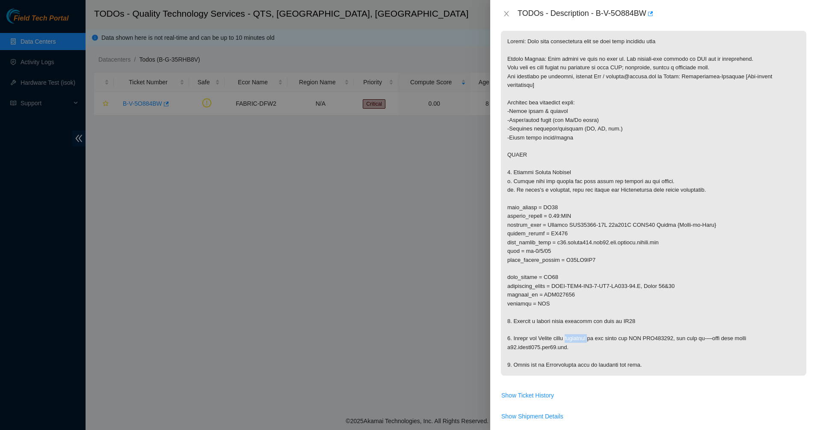
click at [586, 335] on p at bounding box center [653, 203] width 305 height 345
click at [551, 333] on p at bounding box center [653, 203] width 305 height 345
drag, startPoint x: 551, startPoint y: 333, endPoint x: 638, endPoint y: 343, distance: 87.7
click at [638, 343] on p at bounding box center [653, 203] width 305 height 345
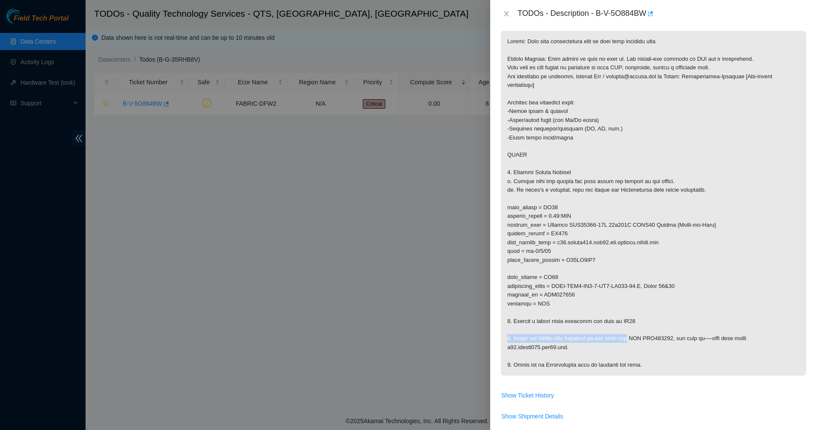
click at [638, 343] on p at bounding box center [653, 203] width 305 height 345
click at [595, 348] on p at bounding box center [653, 203] width 305 height 345
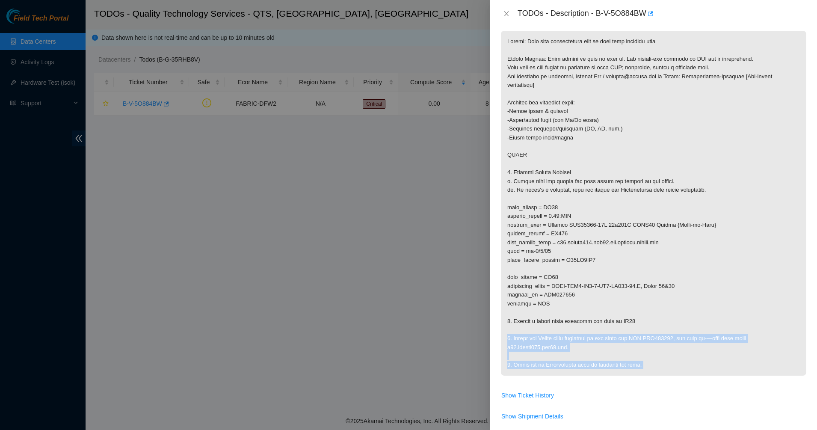
drag, startPoint x: 595, startPoint y: 348, endPoint x: 637, endPoint y: 365, distance: 45.1
click at [637, 365] on p at bounding box center [653, 203] width 305 height 345
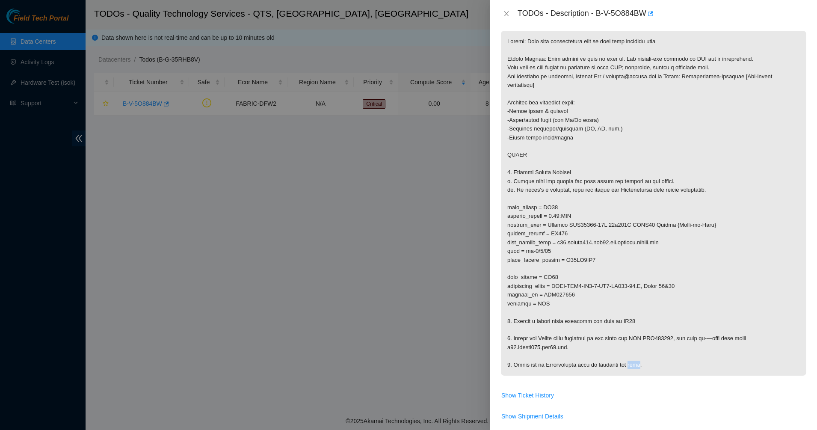
click at [637, 365] on p at bounding box center [653, 203] width 305 height 345
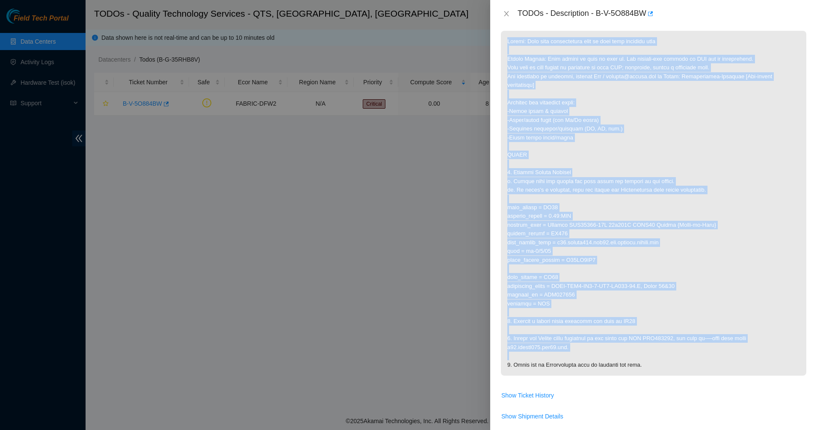
drag, startPoint x: 637, startPoint y: 365, endPoint x: 646, endPoint y: 366, distance: 9.0
click at [639, 365] on p at bounding box center [653, 203] width 305 height 345
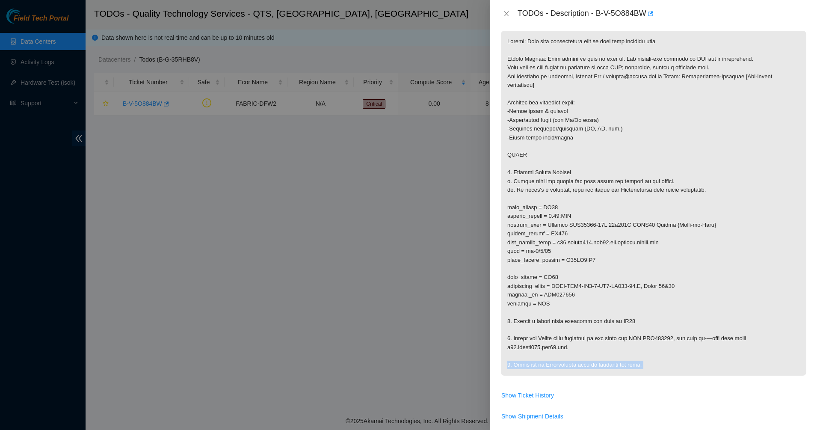
click at [664, 366] on p at bounding box center [653, 203] width 305 height 345
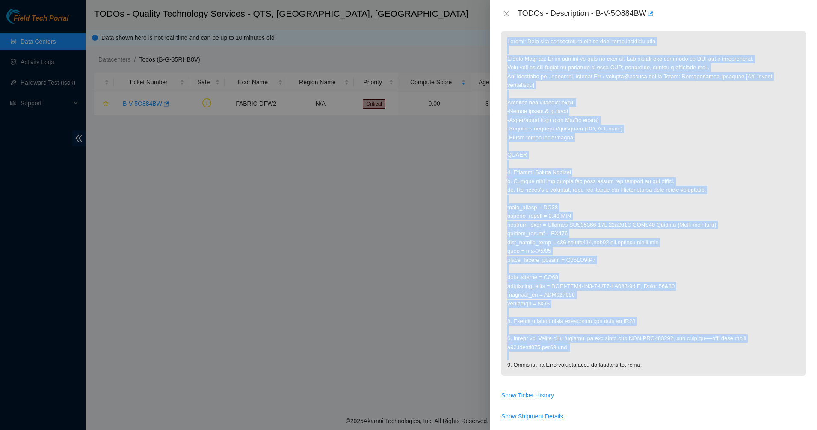
click at [664, 366] on p at bounding box center [653, 203] width 305 height 345
click at [620, 366] on p at bounding box center [653, 203] width 305 height 345
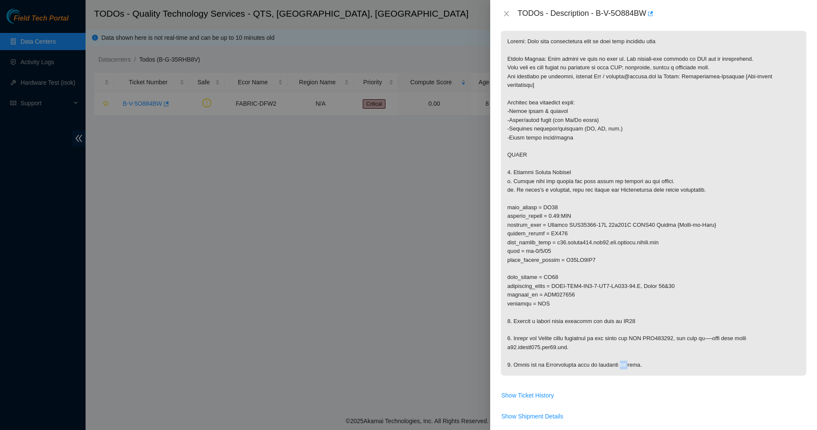
click at [620, 366] on p at bounding box center [653, 203] width 305 height 345
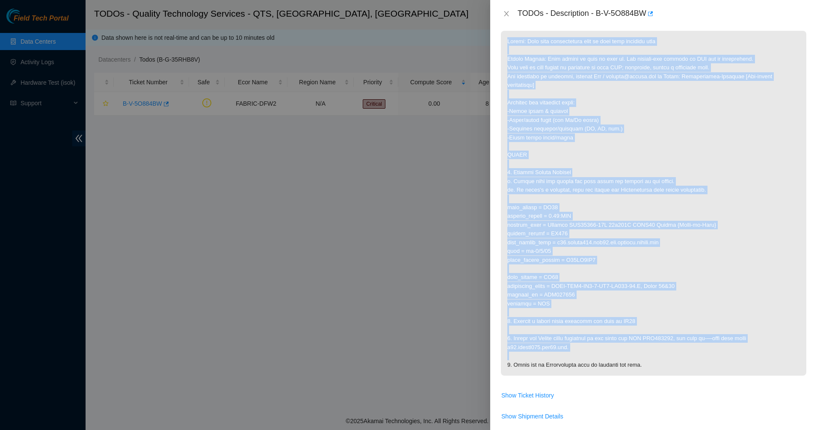
click at [620, 366] on p at bounding box center [653, 203] width 305 height 345
click at [654, 365] on p at bounding box center [653, 203] width 305 height 345
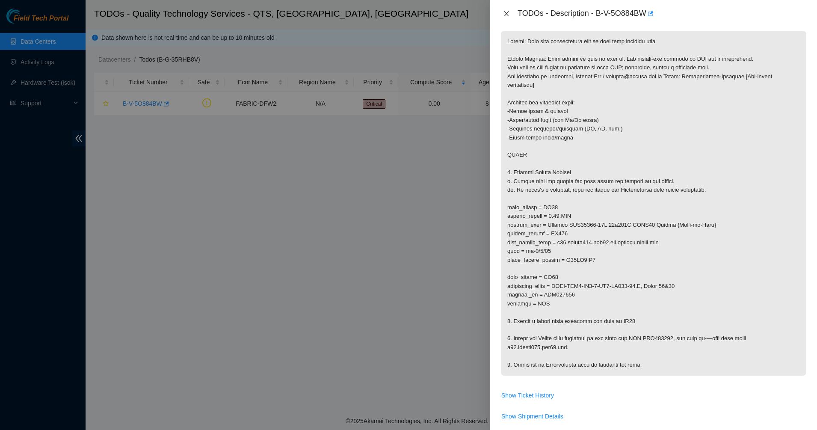
click at [505, 12] on icon "close" at bounding box center [506, 13] width 5 height 5
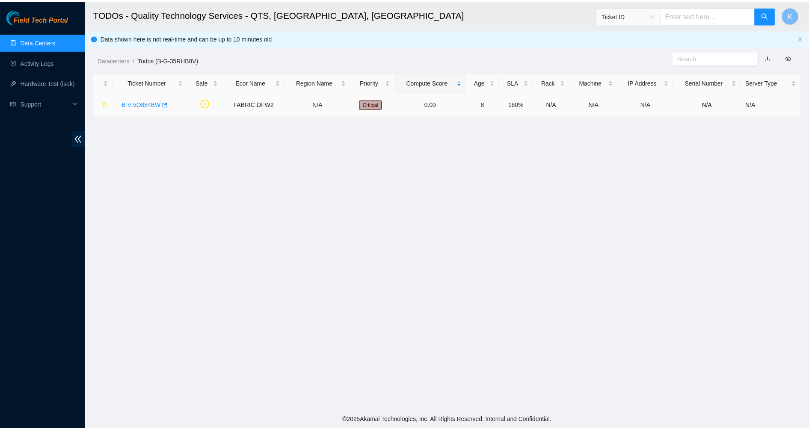
scroll to position [148, 0]
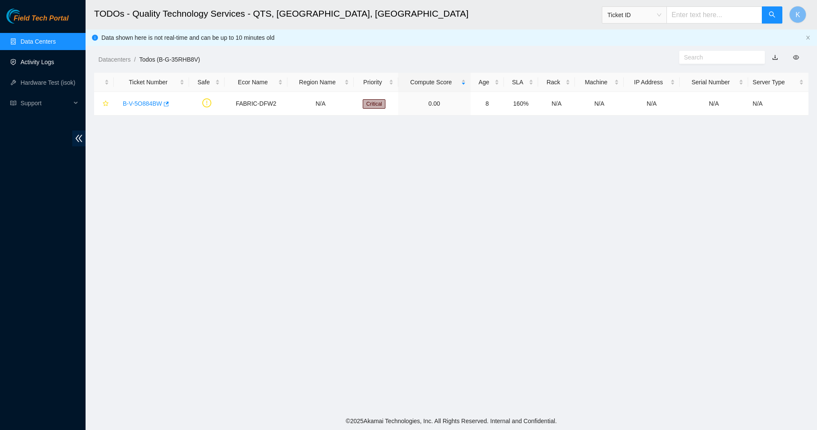
click at [27, 63] on link "Activity Logs" at bounding box center [38, 62] width 34 height 7
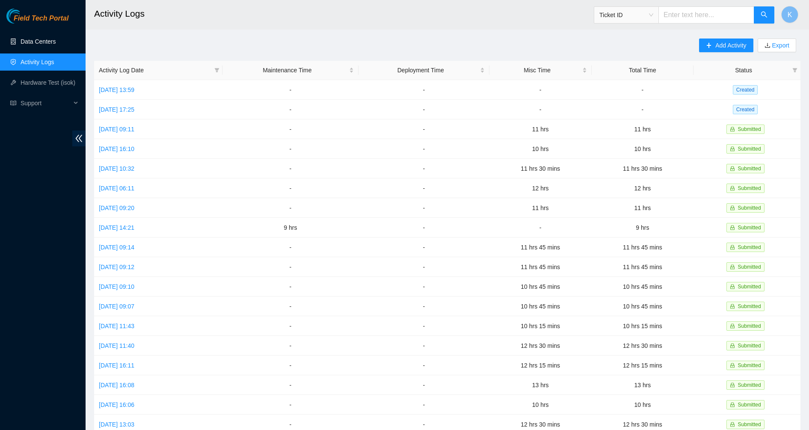
click at [35, 38] on link "Data Centers" at bounding box center [38, 41] width 35 height 7
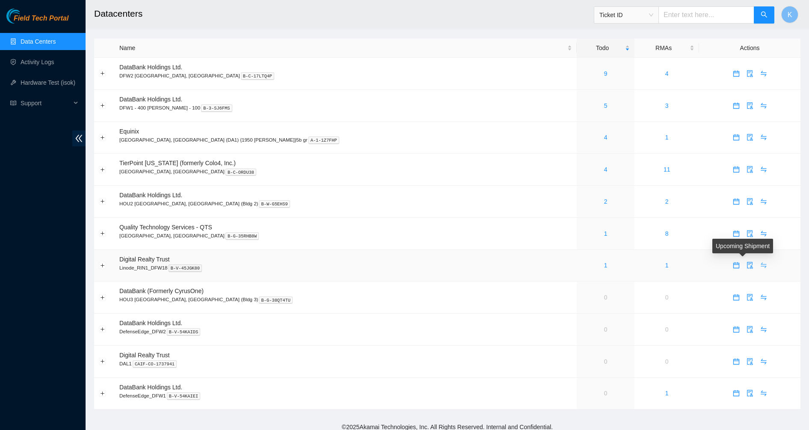
click at [760, 267] on icon "swap" at bounding box center [763, 265] width 7 height 7
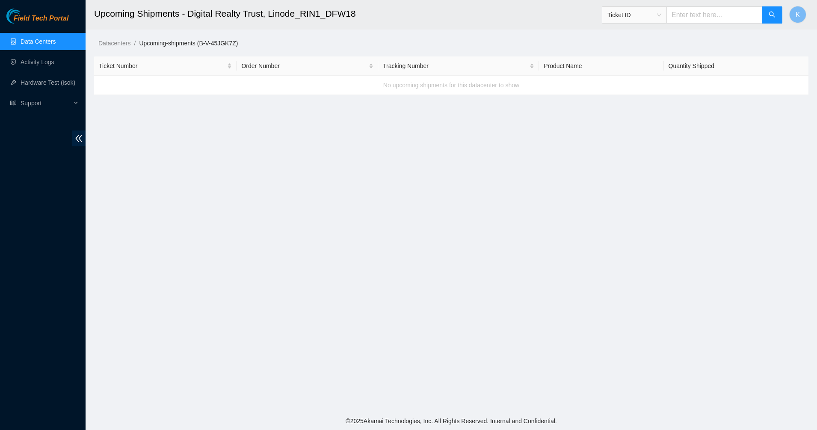
click at [408, 87] on div "No upcoming shipments for this datacenter to show" at bounding box center [451, 85] width 714 height 23
click at [484, 86] on div "No upcoming shipments for this datacenter to show" at bounding box center [451, 85] width 714 height 23
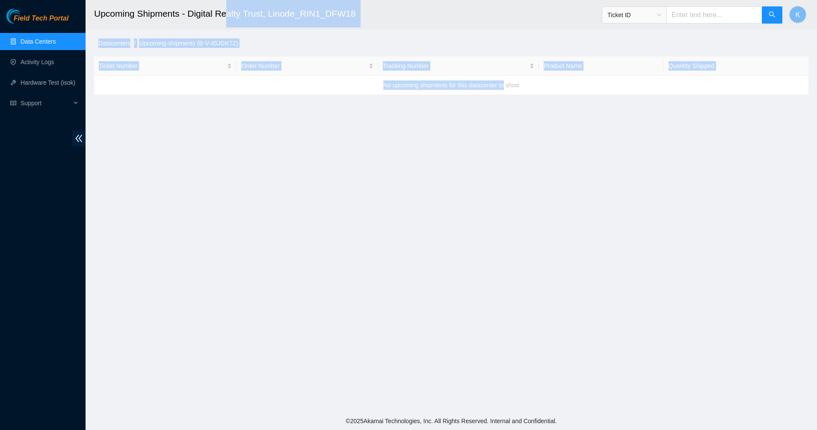
drag, startPoint x: 504, startPoint y: 86, endPoint x: 218, endPoint y: 20, distance: 293.3
click at [218, 20] on main "Upcoming Shipments - Digital Realty Trust, Linode_RIN1_DFW18 Ticket ID K Datace…" at bounding box center [451, 206] width 731 height 412
click at [218, 20] on h2 "Upcoming Shipments - Digital Realty Trust, Linode_RIN1_DFW18" at bounding box center [374, 13] width 560 height 27
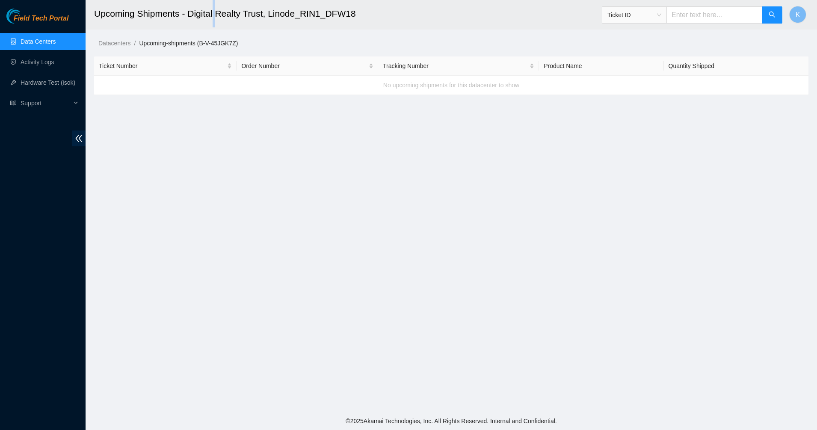
click at [218, 20] on h2 "Upcoming Shipments - Digital Realty Trust, Linode_RIN1_DFW18" at bounding box center [374, 13] width 560 height 27
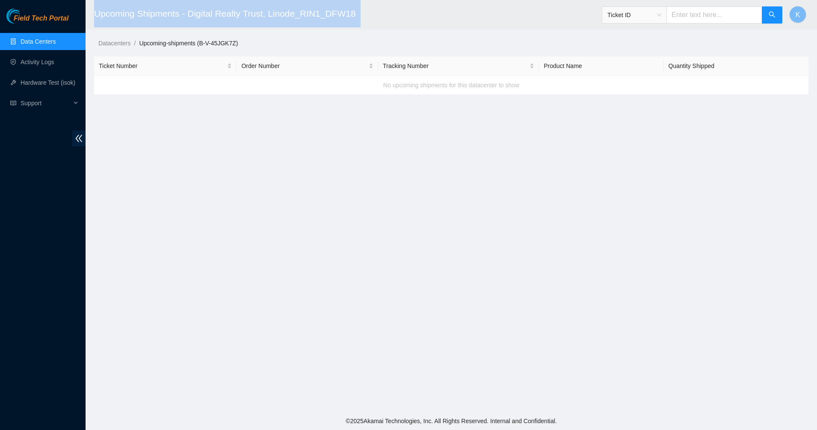
click at [218, 20] on h2 "Upcoming Shipments - Digital Realty Trust, Linode_RIN1_DFW18" at bounding box center [374, 13] width 560 height 27
click at [188, 20] on h2 "Upcoming Shipments - Digital Realty Trust, Linode_RIN1_DFW18" at bounding box center [374, 13] width 560 height 27
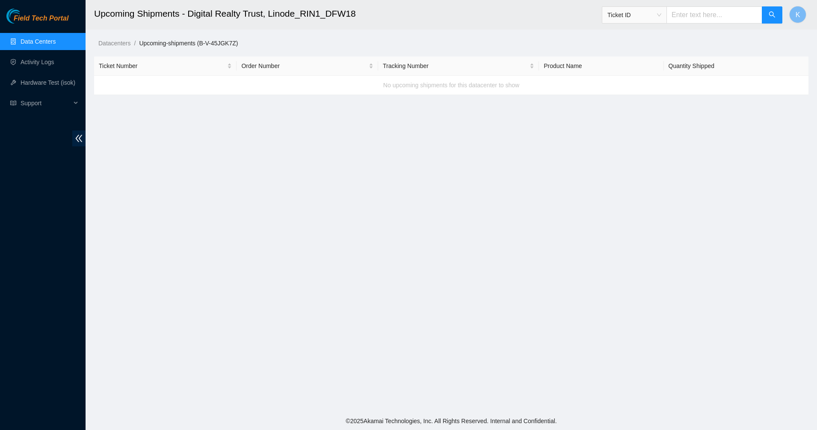
click at [34, 45] on link "Data Centers" at bounding box center [38, 41] width 35 height 7
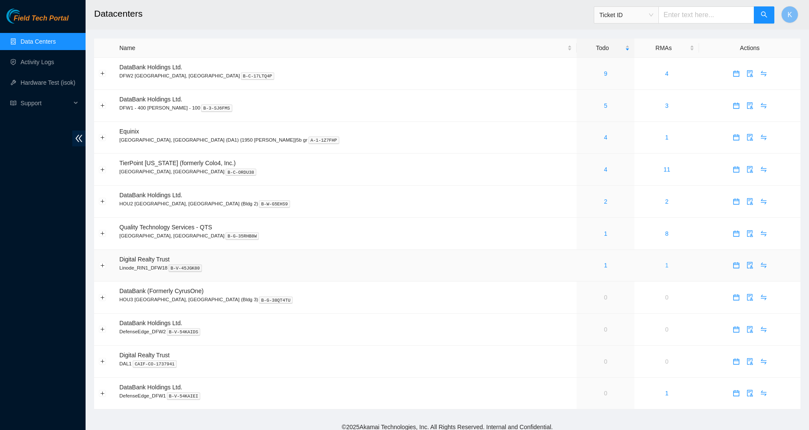
click at [665, 266] on link "1" at bounding box center [666, 265] width 3 height 7
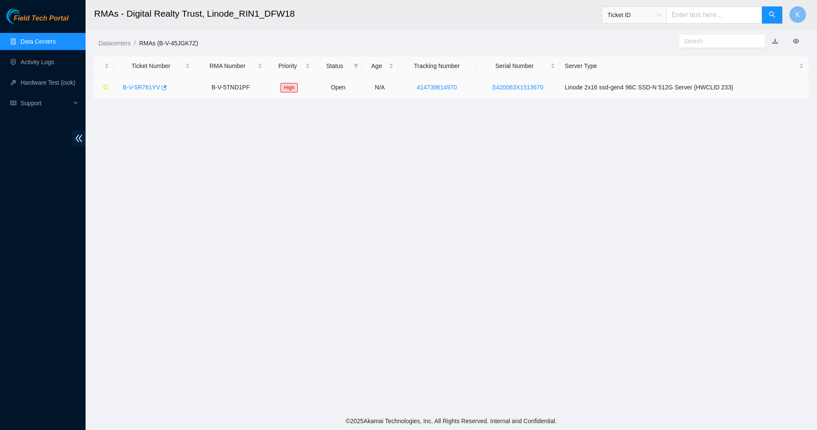
click at [143, 84] on link "B-V-5R761YV" at bounding box center [141, 87] width 37 height 7
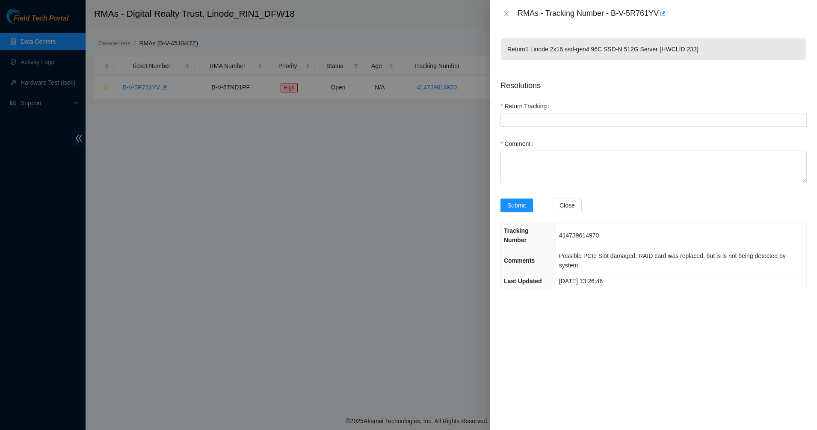
click at [505, 8] on div "RMAs - Tracking Number - B-V-5R761YV" at bounding box center [653, 14] width 306 height 14
click at [501, 13] on button "Close" at bounding box center [506, 14] width 12 height 8
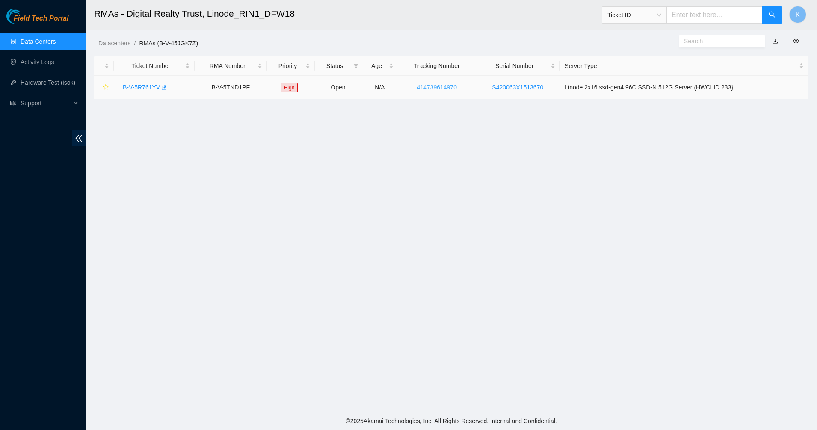
click at [448, 84] on link "414739614970" at bounding box center [436, 87] width 40 height 7
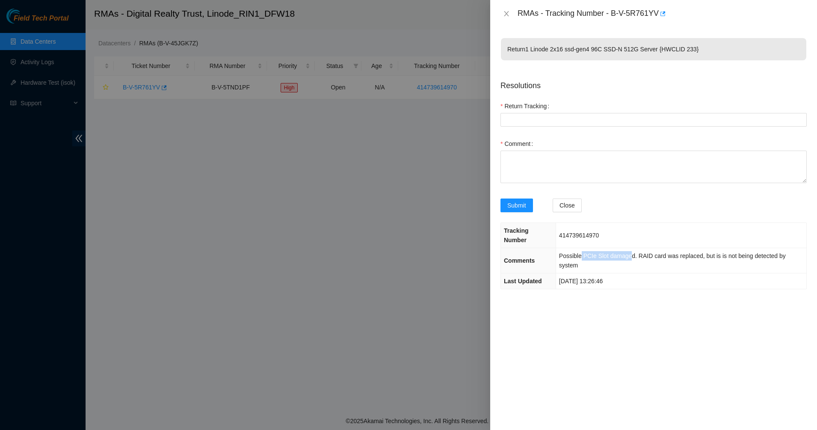
drag, startPoint x: 581, startPoint y: 252, endPoint x: 628, endPoint y: 251, distance: 47.0
click at [628, 251] on td "Possible PCIe Slot damaged. RAID card was replaced, but is is not being detecte…" at bounding box center [680, 260] width 251 height 25
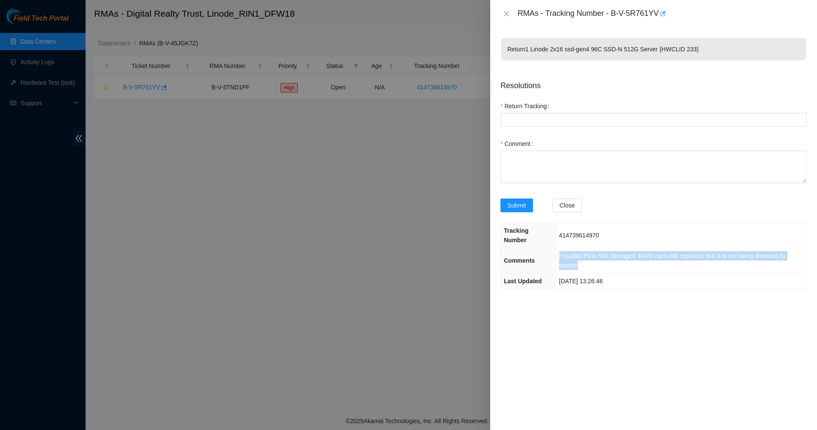
click at [692, 251] on td "Possible PCIe Slot damaged. RAID card was replaced, but is is not being detecte…" at bounding box center [680, 260] width 251 height 25
click at [730, 252] on span "Possible PCIe Slot damaged. RAID card was replaced, but is is not being detecte…" at bounding box center [672, 260] width 227 height 16
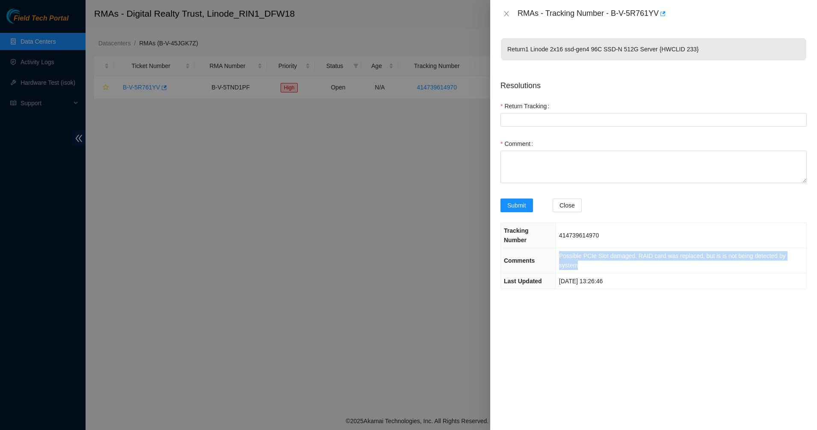
click at [730, 252] on span "Possible PCIe Slot damaged. RAID card was replaced, but is is not being detecte…" at bounding box center [672, 260] width 227 height 16
click at [660, 252] on span "Possible PCIe Slot damaged. RAID card was replaced, but is is not being detecte…" at bounding box center [672, 260] width 227 height 16
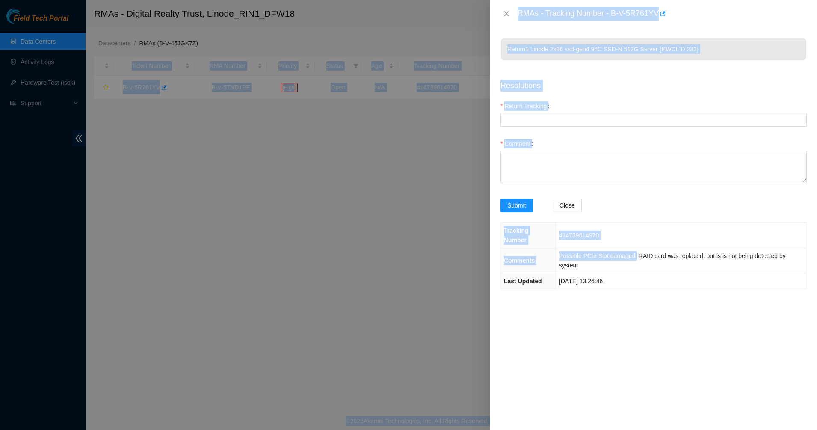
drag, startPoint x: 634, startPoint y: 246, endPoint x: 838, endPoint y: 243, distance: 204.0
click at [816, 243] on html "Field Tech Portal Data Centers Activity Logs Hardware Test (isok) Support RMAs …" at bounding box center [408, 215] width 817 height 430
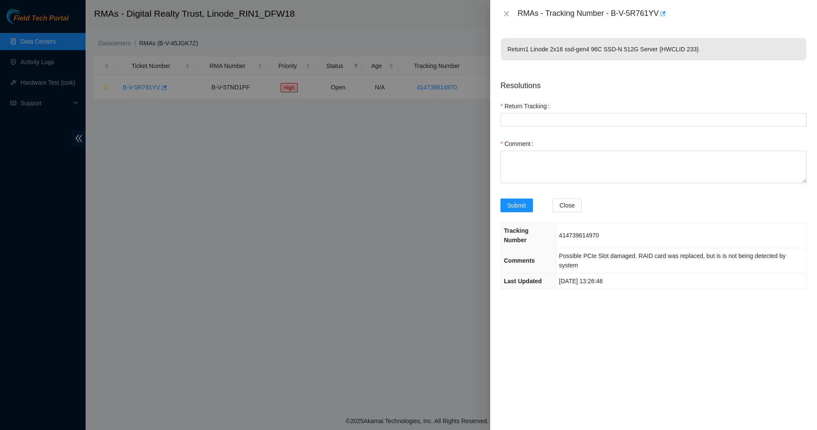
click at [675, 252] on span "Possible PCIe Slot damaged. RAID card was replaced, but is is not being detecte…" at bounding box center [672, 260] width 227 height 16
click at [505, 12] on icon "close" at bounding box center [506, 13] width 7 height 7
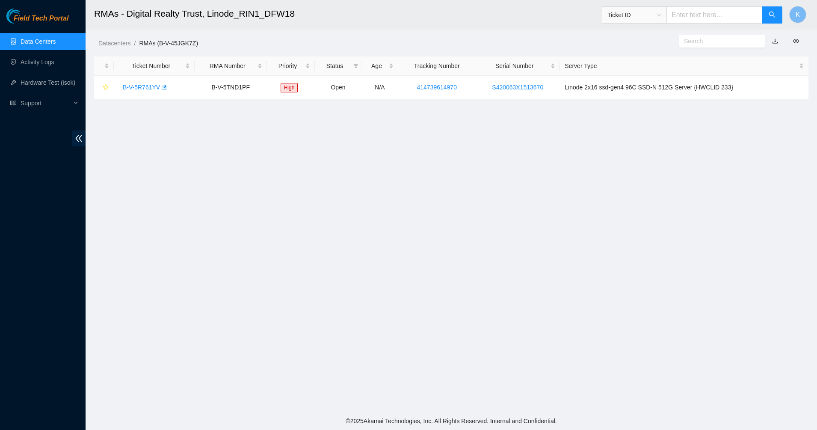
click at [41, 40] on link "Data Centers" at bounding box center [38, 41] width 35 height 7
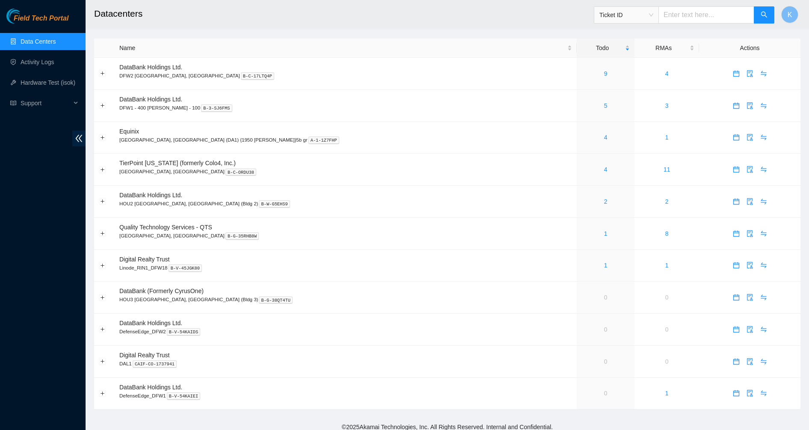
click at [705, 15] on input "text" at bounding box center [706, 14] width 96 height 17
paste input "B-V-5XIHZZ3"
type input "B-V-5XIHZZ3"
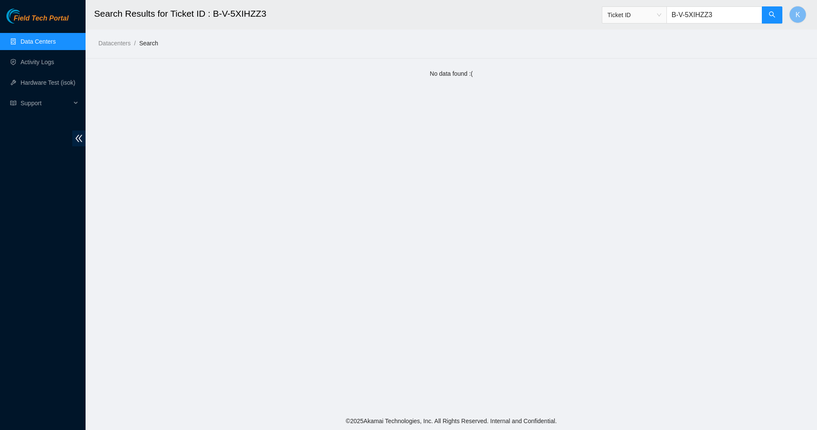
click at [35, 11] on div "Field Tech Portal" at bounding box center [43, 16] width 86 height 15
click at [35, 18] on span "Field Tech Portal" at bounding box center [41, 19] width 55 height 8
